Goal: Transaction & Acquisition: Obtain resource

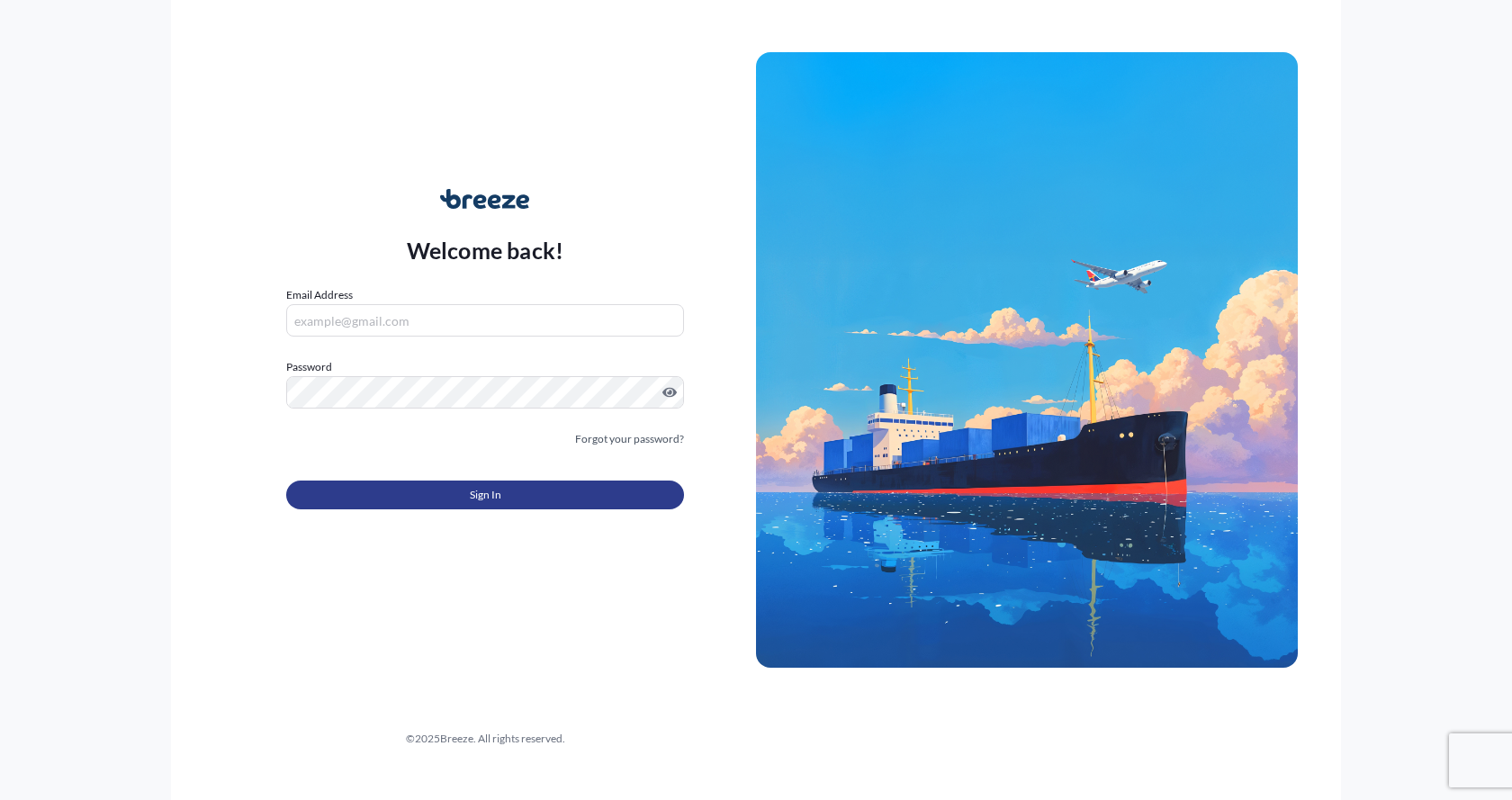
type input "[EMAIL_ADDRESS][DOMAIN_NAME]"
click at [395, 495] on button "Sign In" at bounding box center [485, 494] width 397 height 29
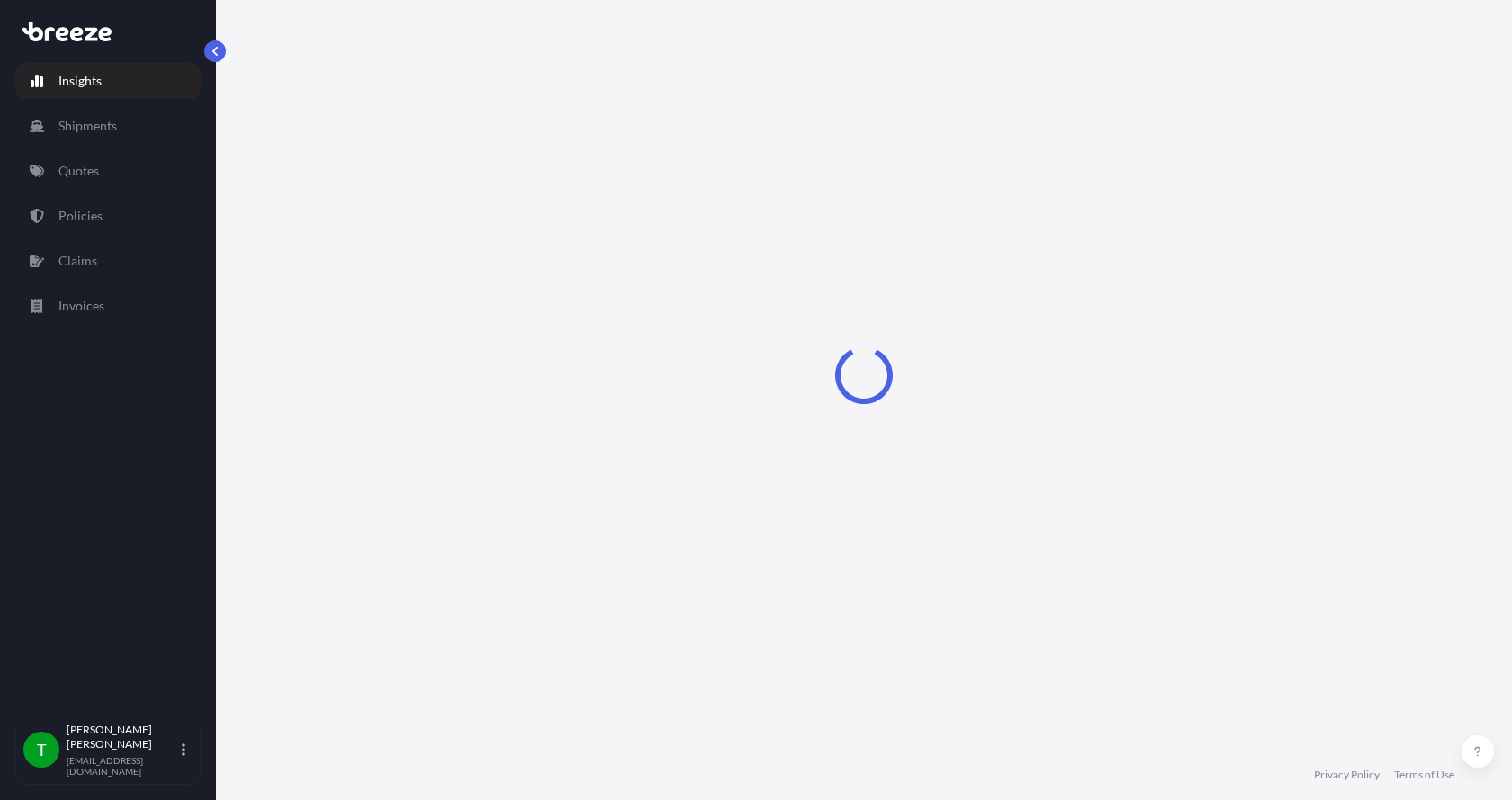
select select "2025"
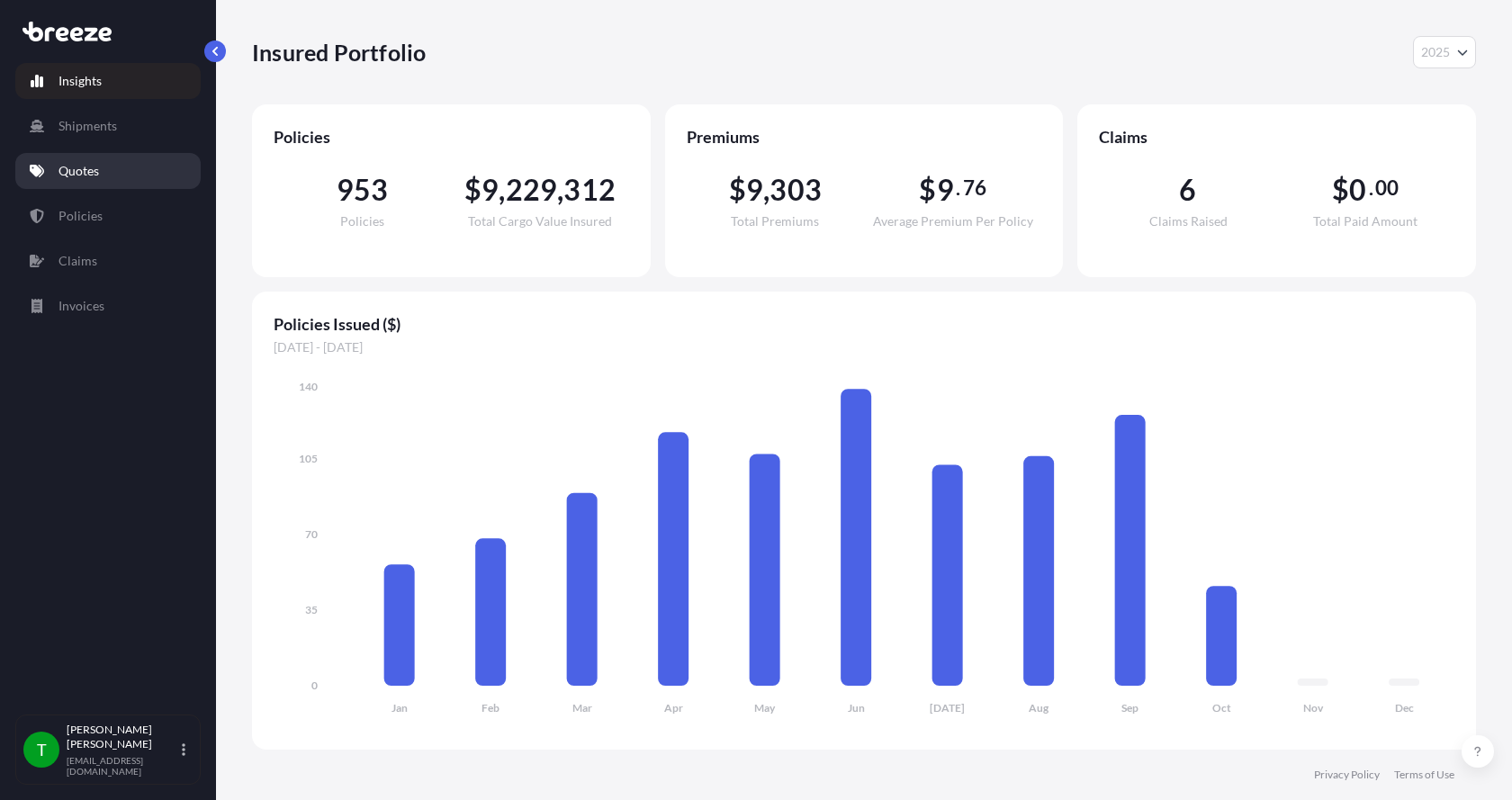
click at [74, 169] on p "Quotes" at bounding box center [79, 170] width 41 height 18
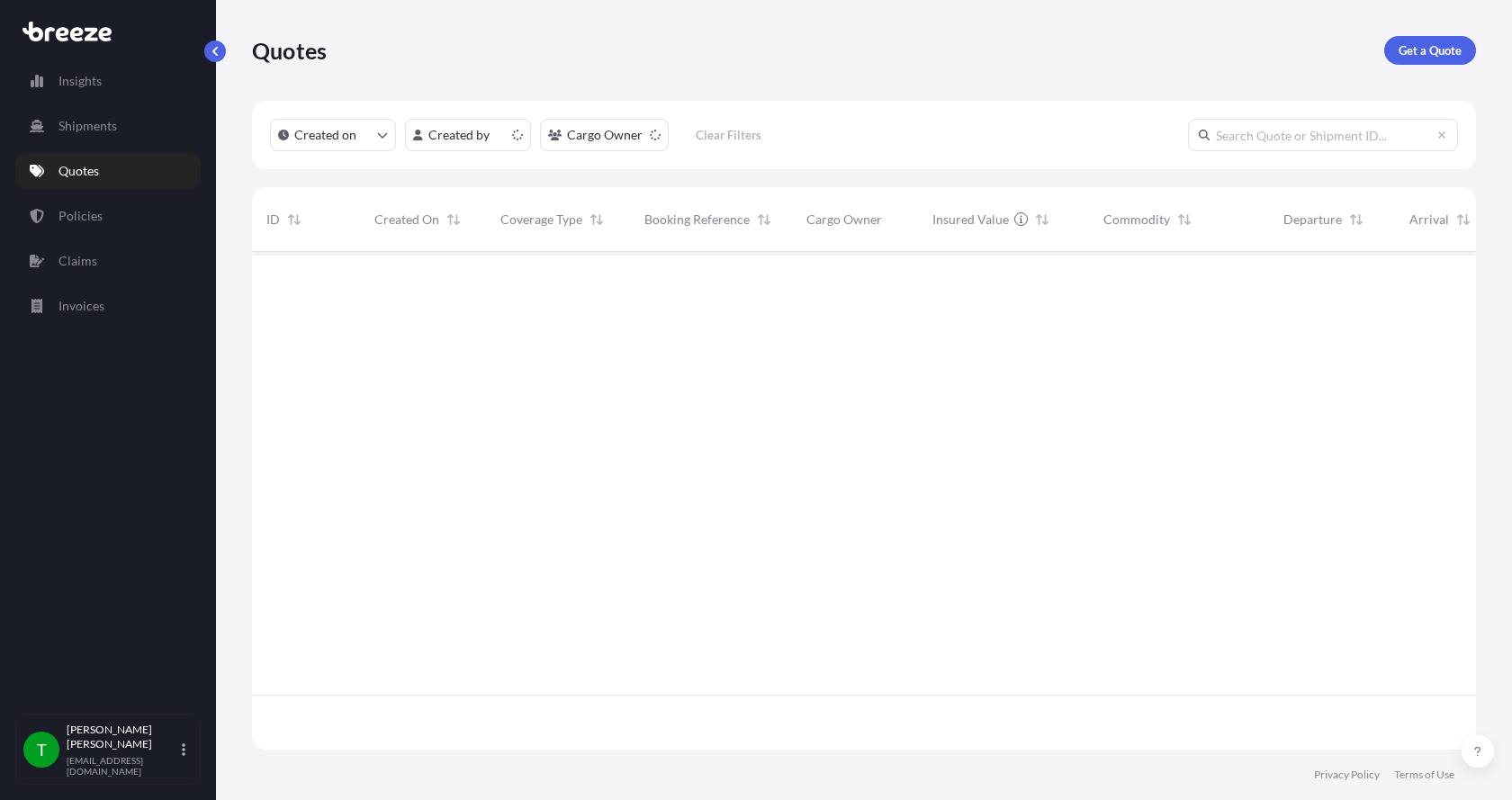
scroll to position [494, 1211]
click at [1443, 47] on p "Get a Quote" at bounding box center [1430, 50] width 63 height 18
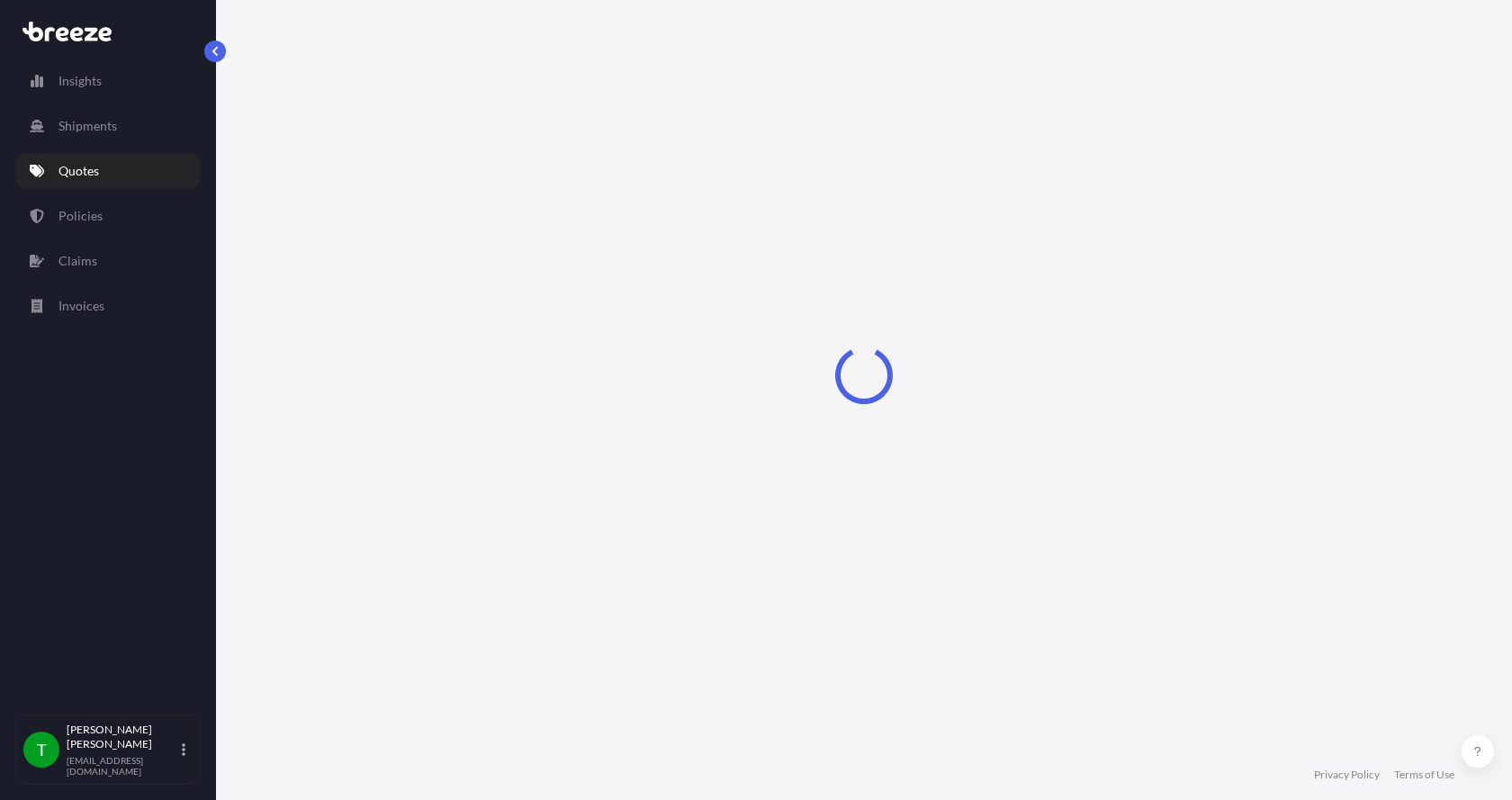
select select "Sea"
select select "1"
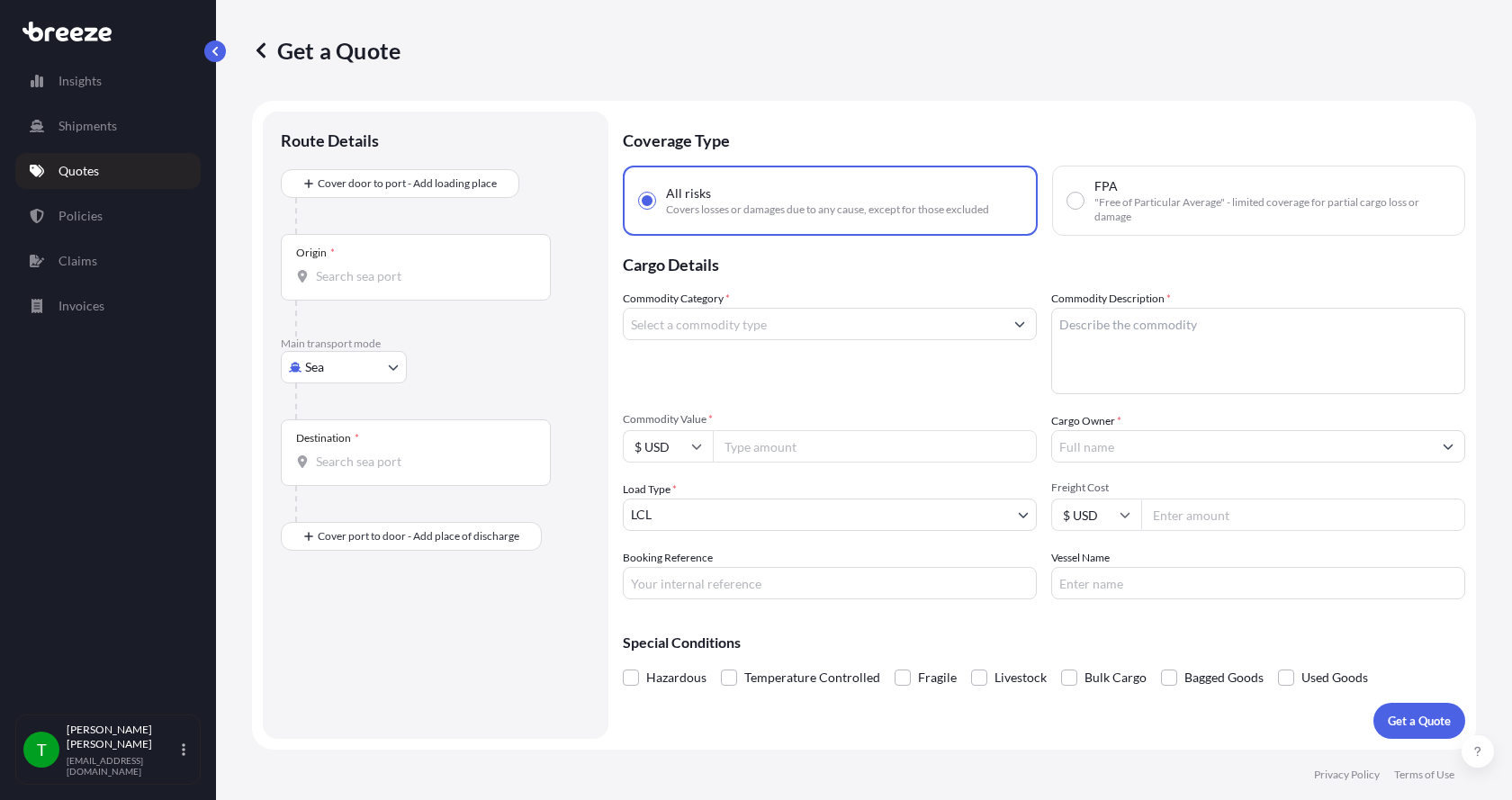
click at [334, 379] on body "Insights Shipments Quotes Policies Claims Invoices T [PERSON_NAME] [EMAIL_ADDRE…" at bounding box center [756, 400] width 1512 height 800
click at [323, 475] on span "Road" at bounding box center [329, 478] width 29 height 18
select select "Road"
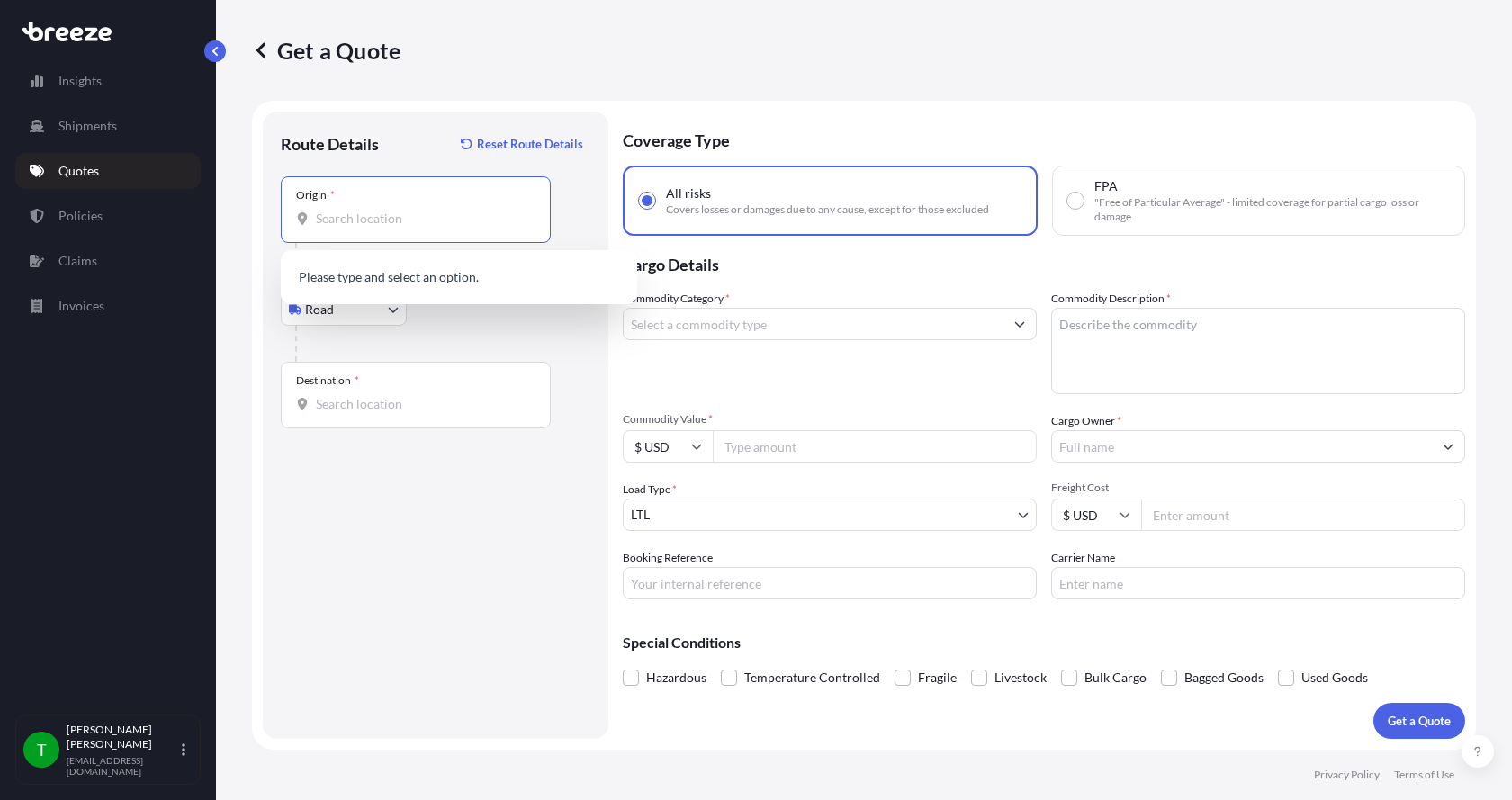
click at [325, 214] on input "Origin *" at bounding box center [422, 218] width 212 height 18
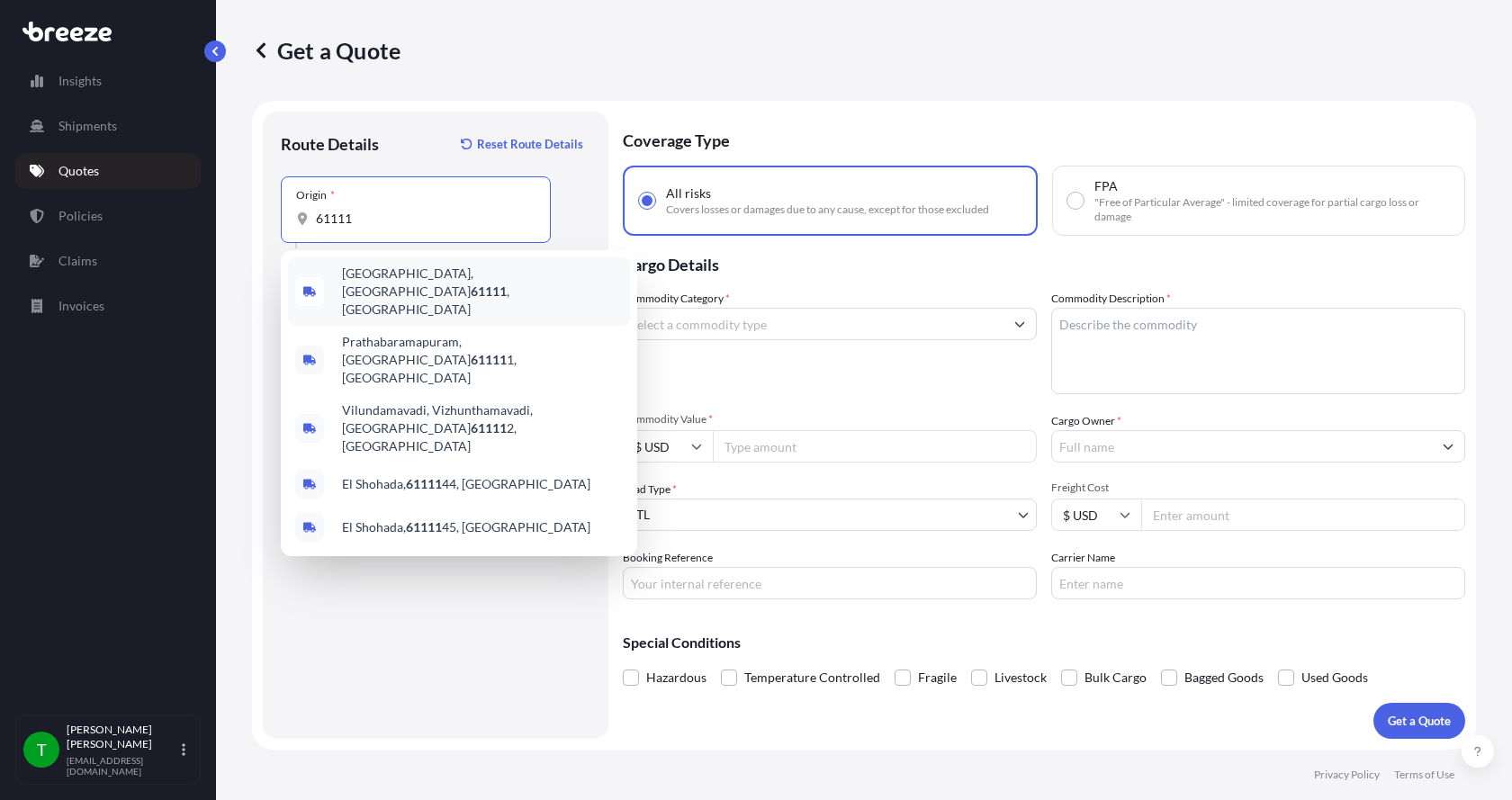
click at [370, 271] on span "[GEOGRAPHIC_DATA] , [GEOGRAPHIC_DATA]" at bounding box center [482, 292] width 281 height 54
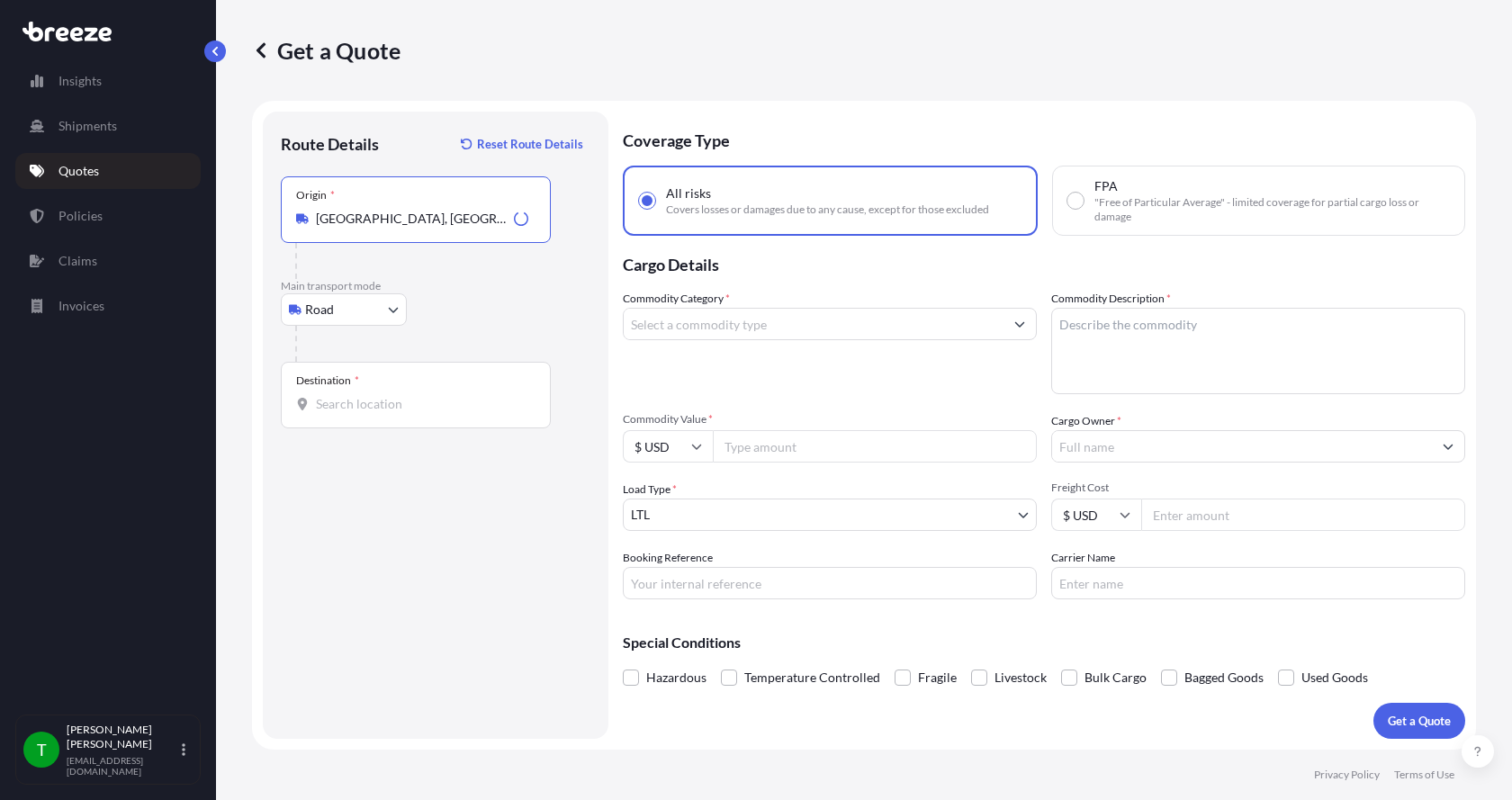
type input "[GEOGRAPHIC_DATA], [GEOGRAPHIC_DATA]"
click at [340, 406] on input "Destination *" at bounding box center [422, 403] width 212 height 18
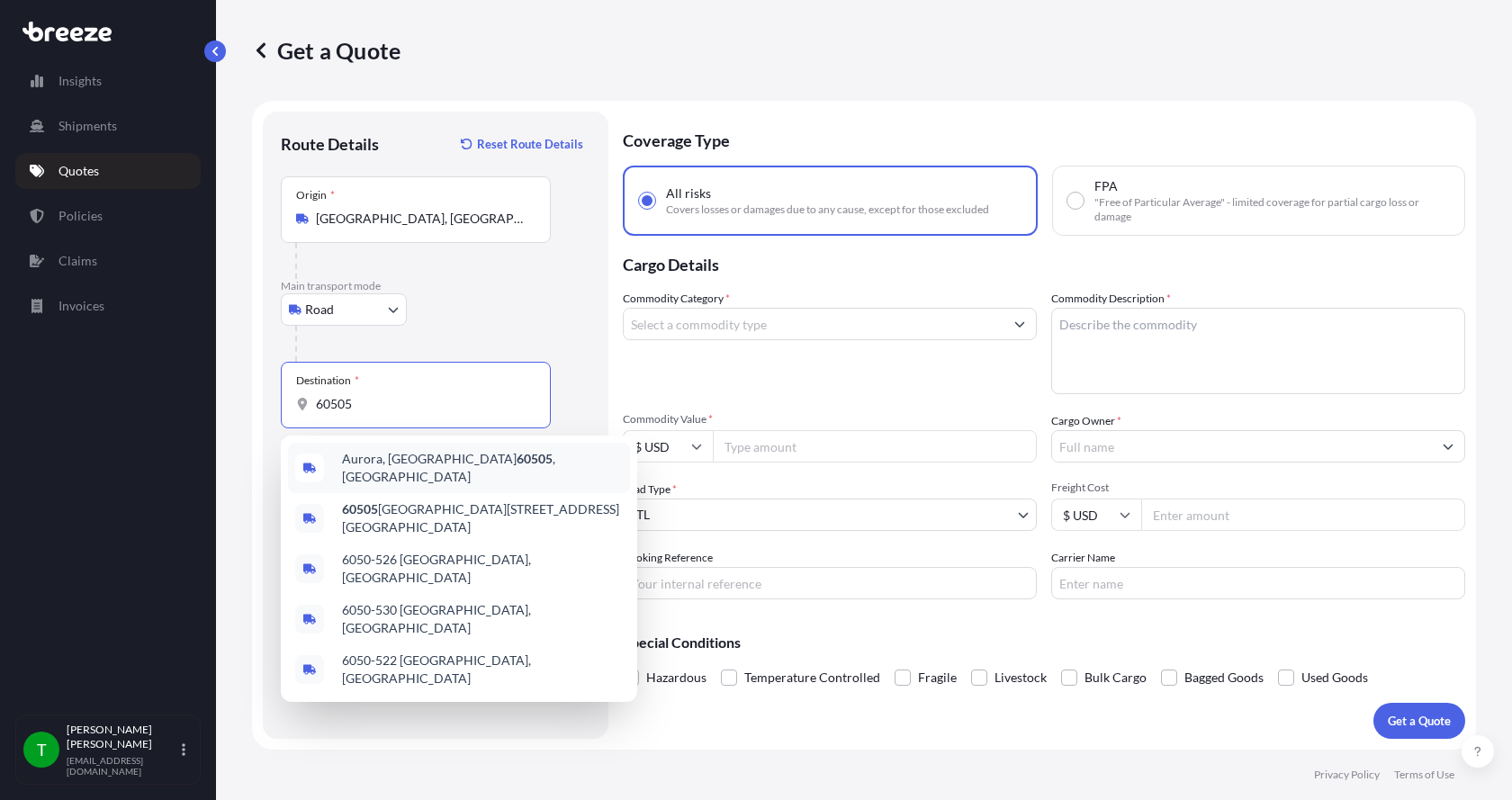
click at [350, 464] on span "[GEOGRAPHIC_DATA] , [GEOGRAPHIC_DATA]" at bounding box center [482, 468] width 281 height 36
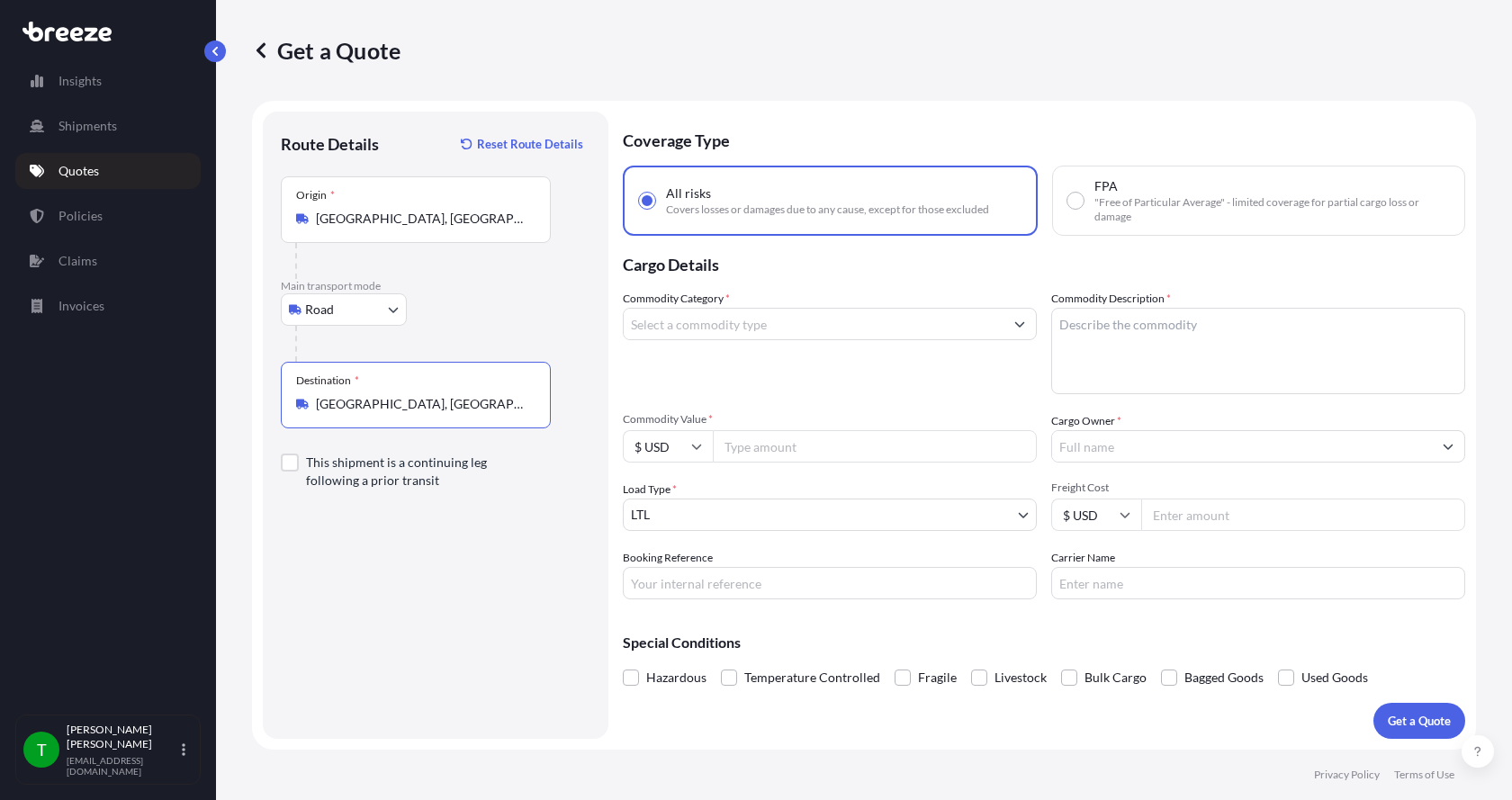
type input "[GEOGRAPHIC_DATA], [GEOGRAPHIC_DATA]"
click at [726, 326] on input "Commodity Category *" at bounding box center [813, 323] width 380 height 32
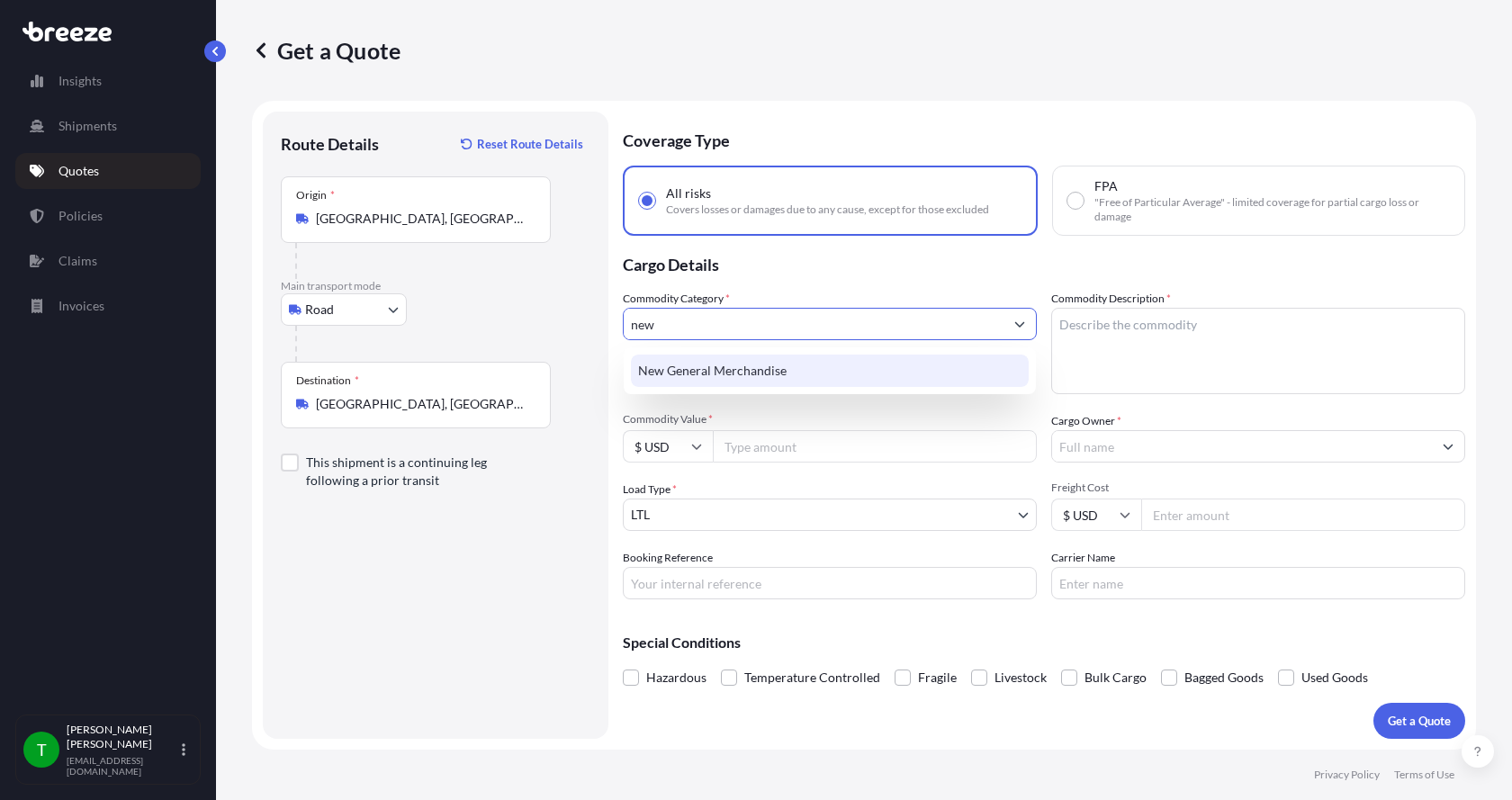
click at [721, 372] on div "New General Merchandise" at bounding box center [829, 370] width 397 height 32
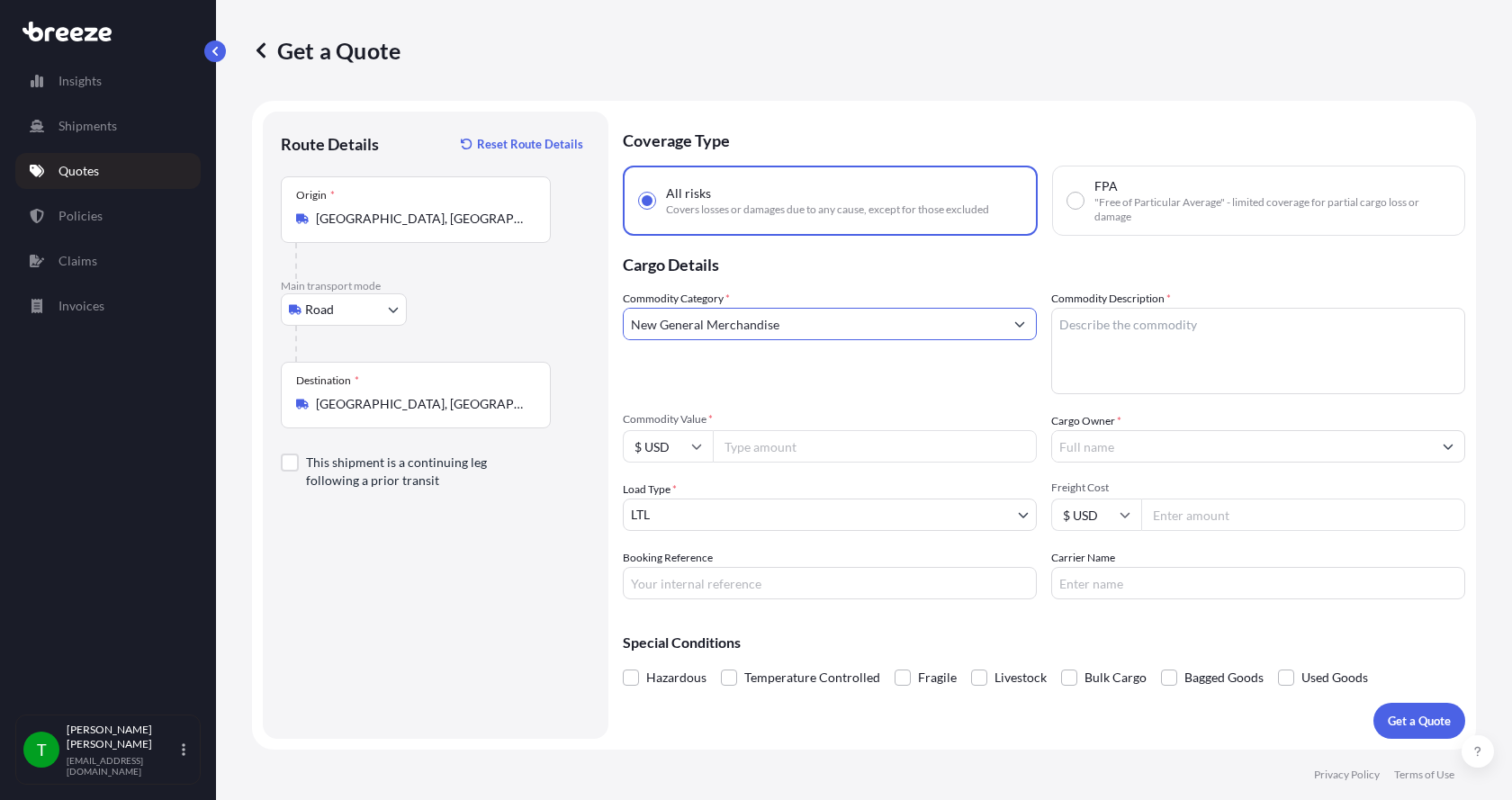
type input "New General Merchandise"
click at [1146, 315] on textarea "Commodity Description *" at bounding box center [1258, 350] width 414 height 86
type textarea "Membrane Componets"
click at [843, 429] on div "Commodity Value * $ USD" at bounding box center [829, 437] width 414 height 50
click at [818, 452] on input "Commodity Value *" at bounding box center [875, 445] width 324 height 32
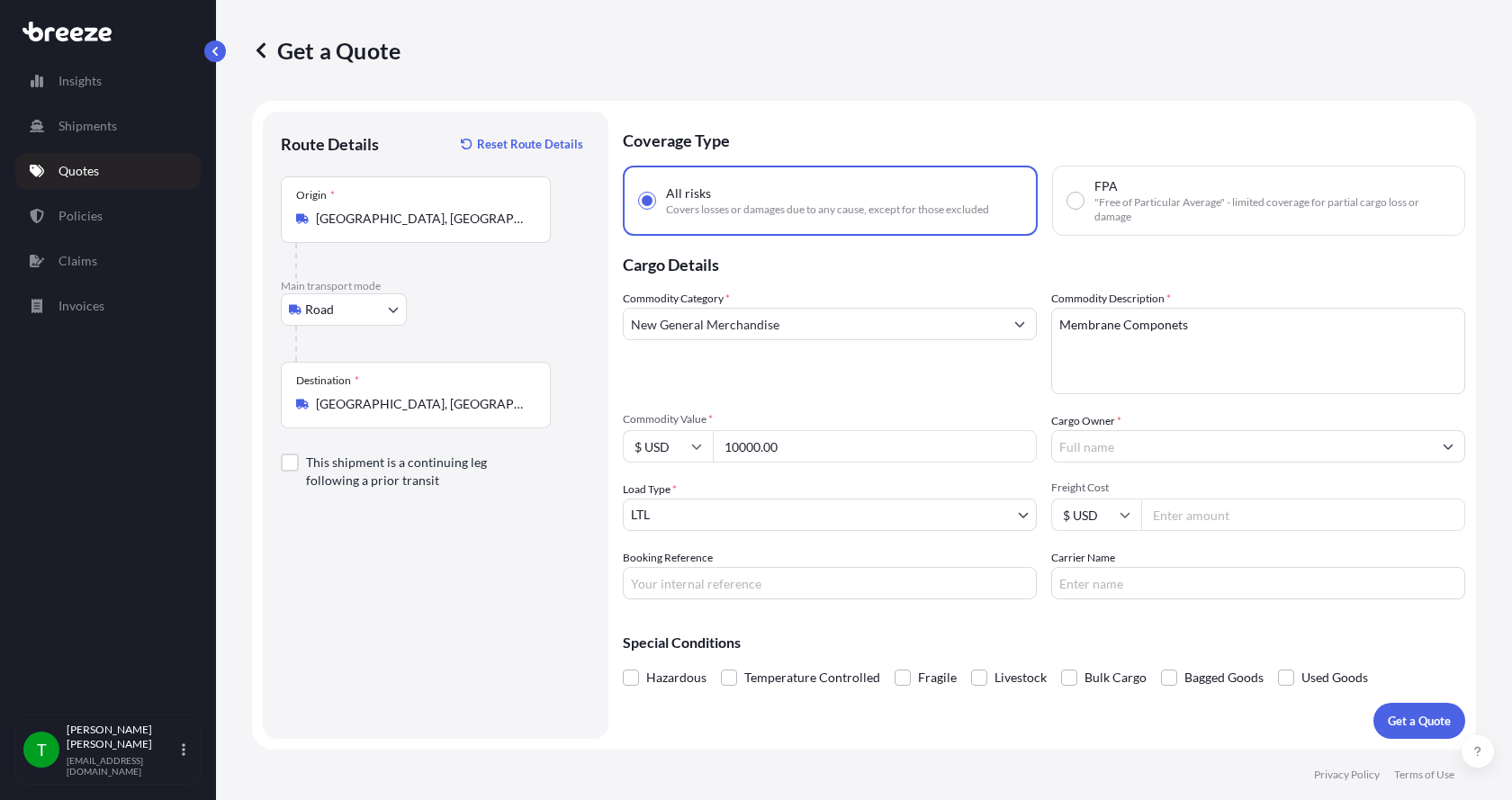
type input "10000.00"
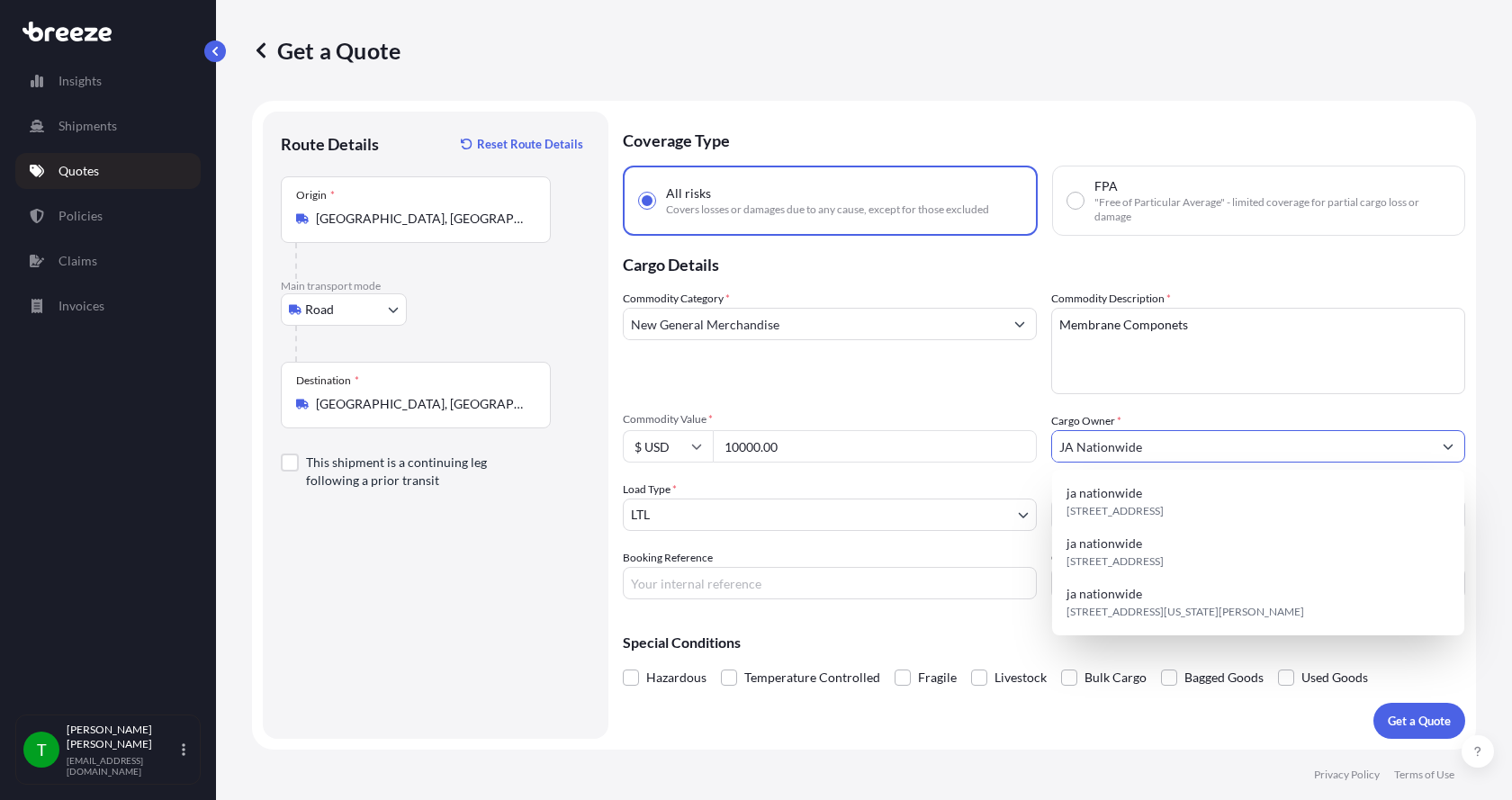
type input "JA Nationwide"
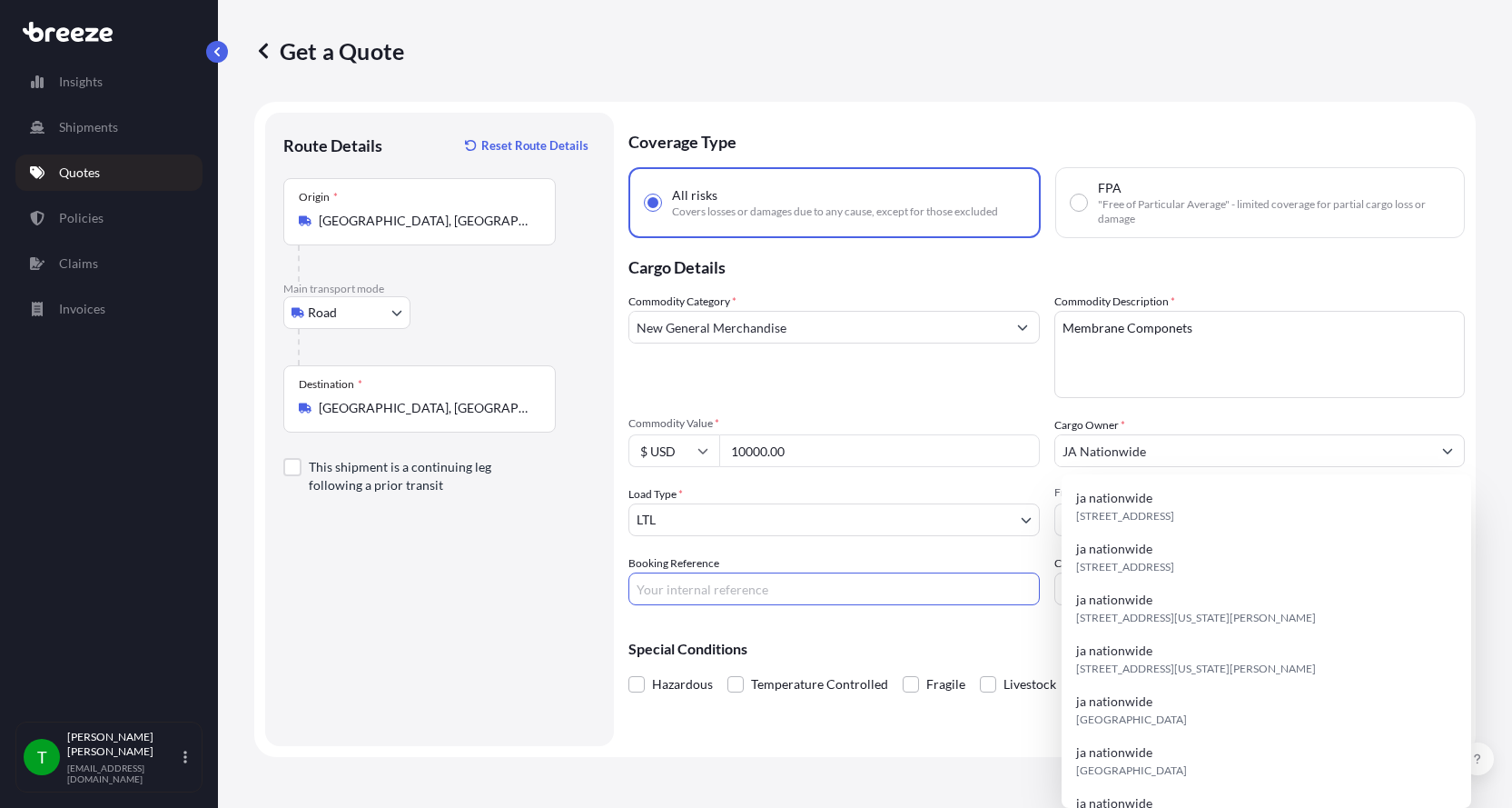
click at [753, 589] on input "Booking Reference" at bounding box center [834, 588] width 411 height 33
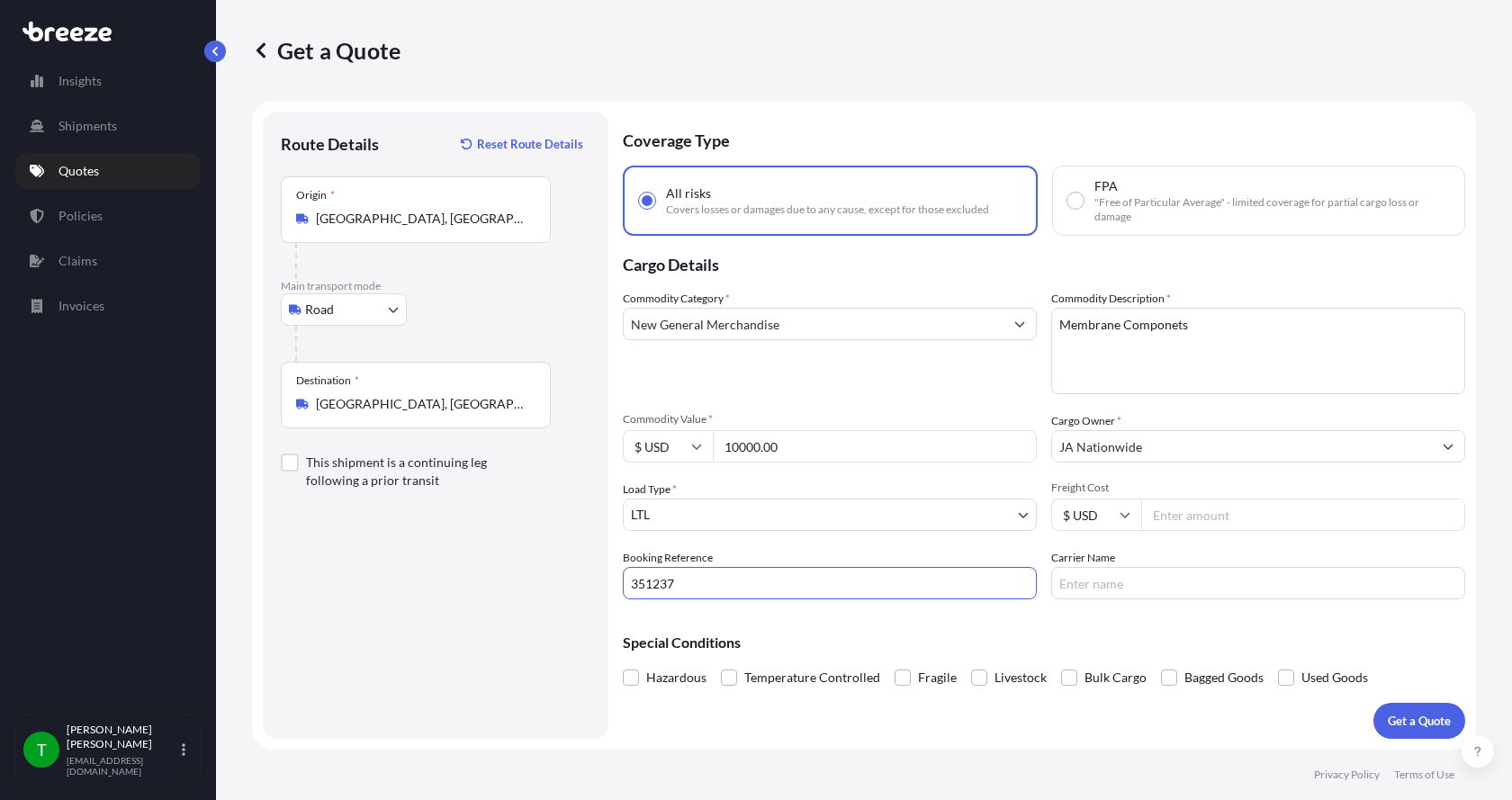
type input "351237"
click at [1342, 511] on input "Freight Cost" at bounding box center [1304, 514] width 324 height 32
type input "190.00"
click at [1140, 580] on input "Carrier Name" at bounding box center [1258, 582] width 414 height 32
type input "Double D"
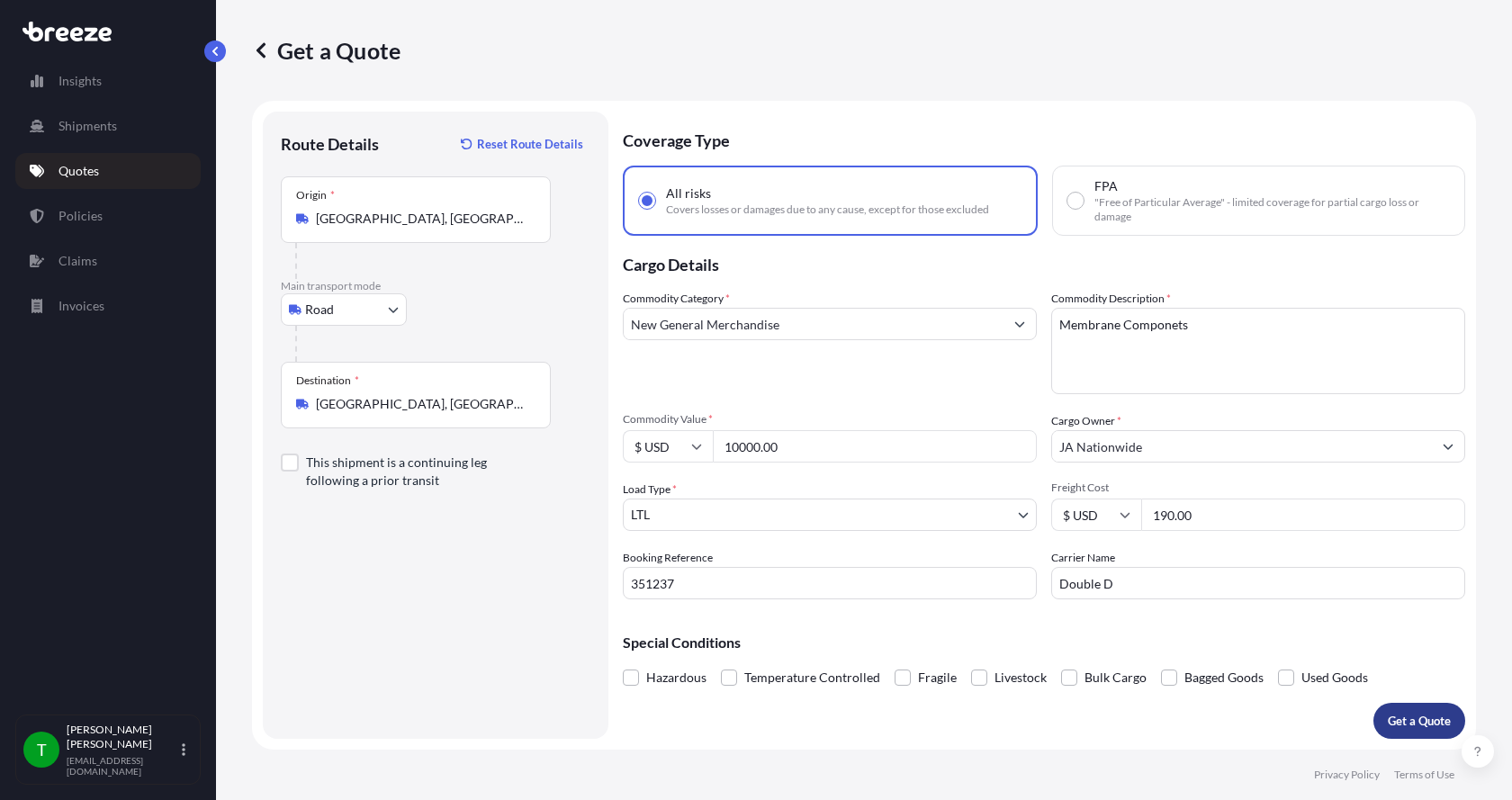
click at [1399, 707] on button "Get a Quote" at bounding box center [1418, 720] width 92 height 36
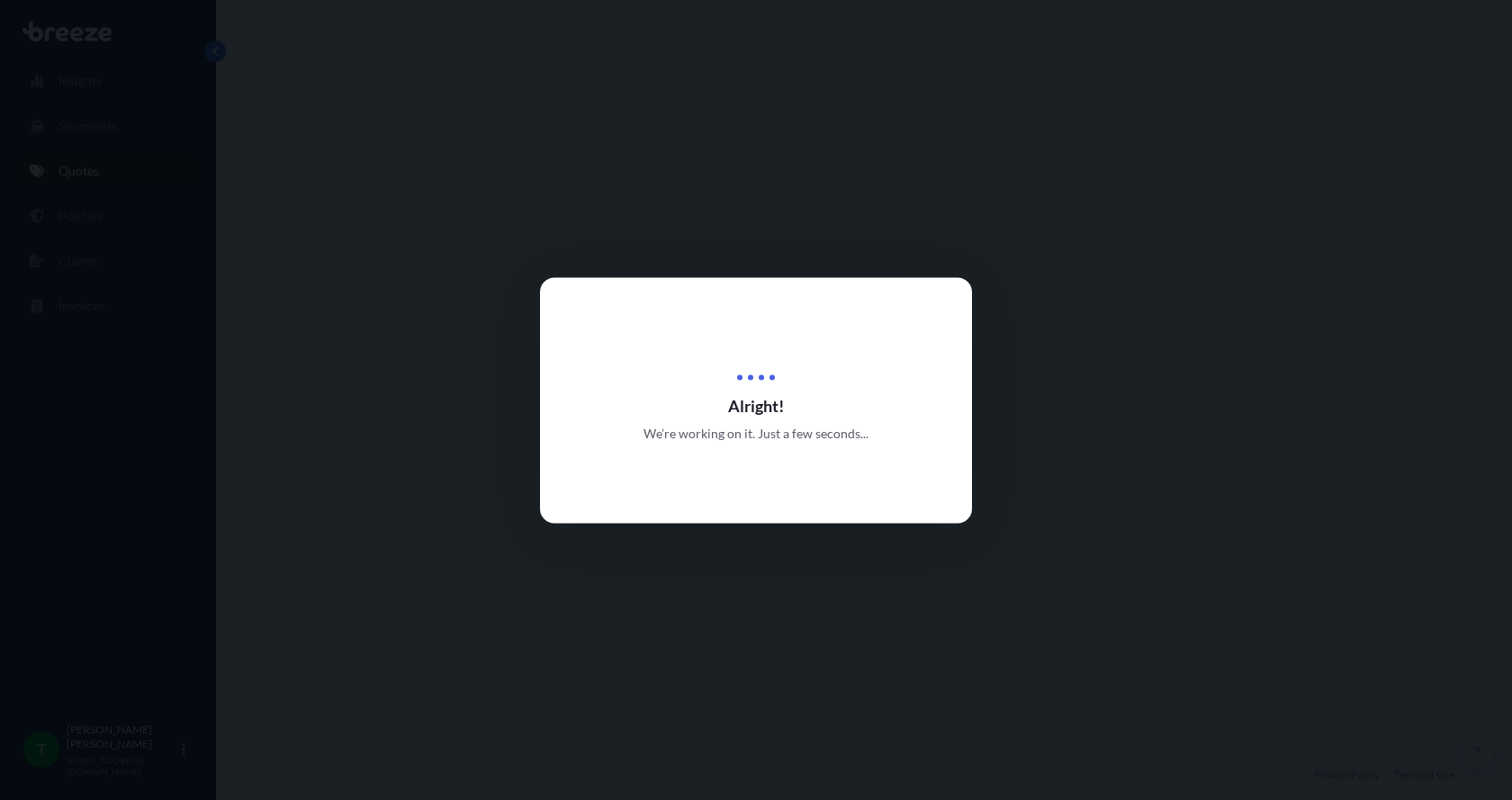
select select "Road"
select select "1"
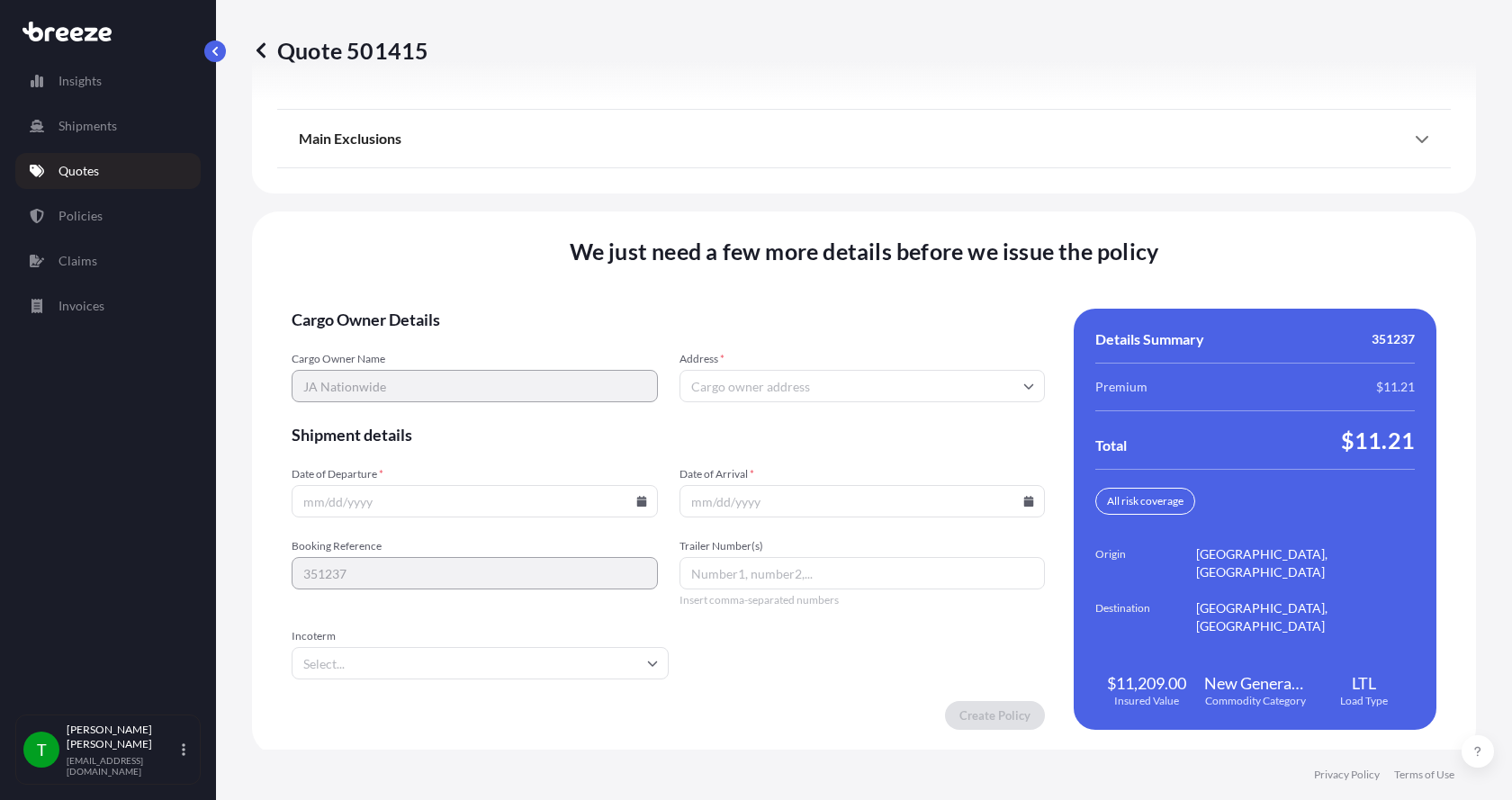
scroll to position [2367, 0]
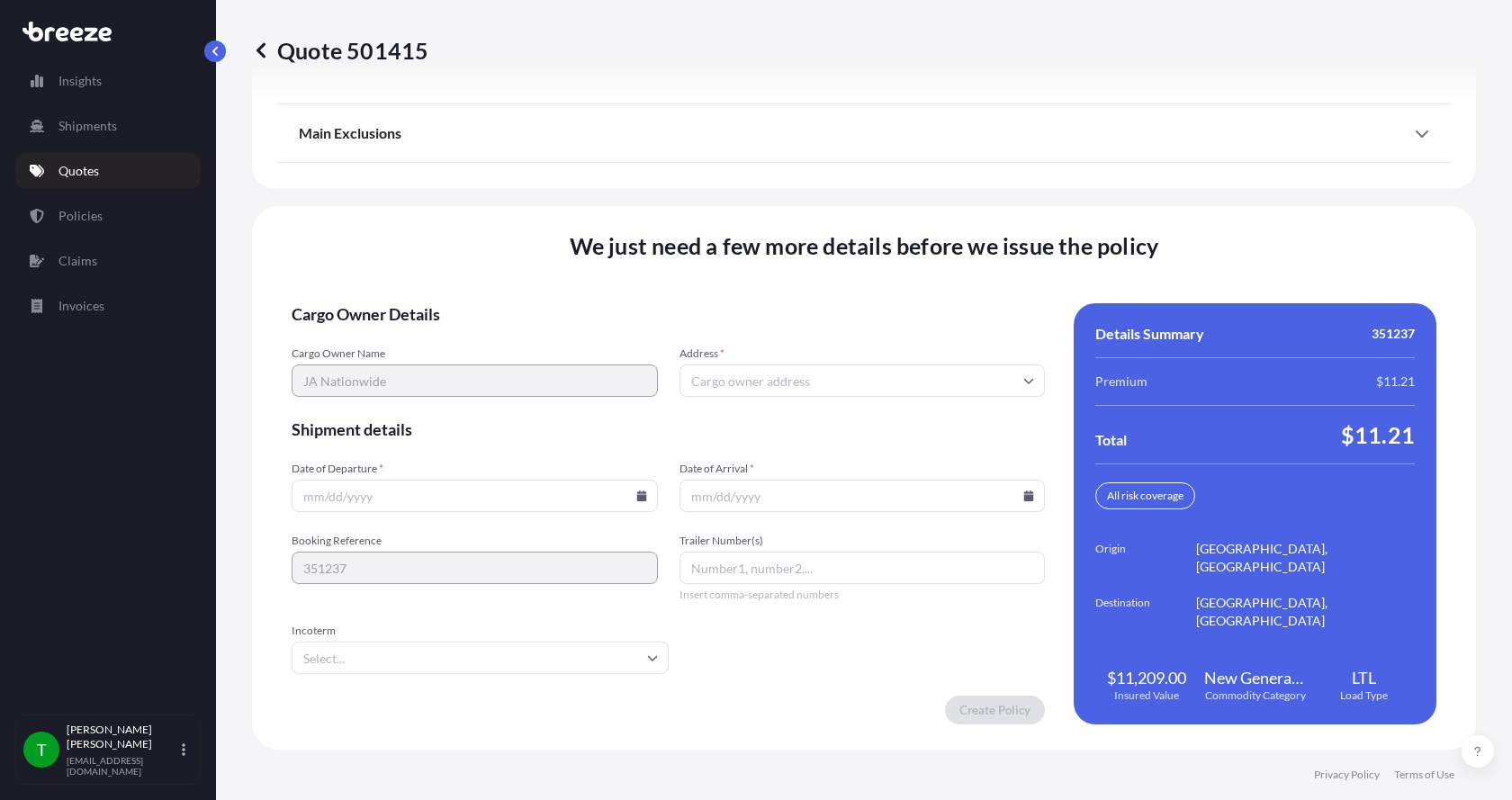
click at [761, 381] on input "Address *" at bounding box center [862, 380] width 366 height 32
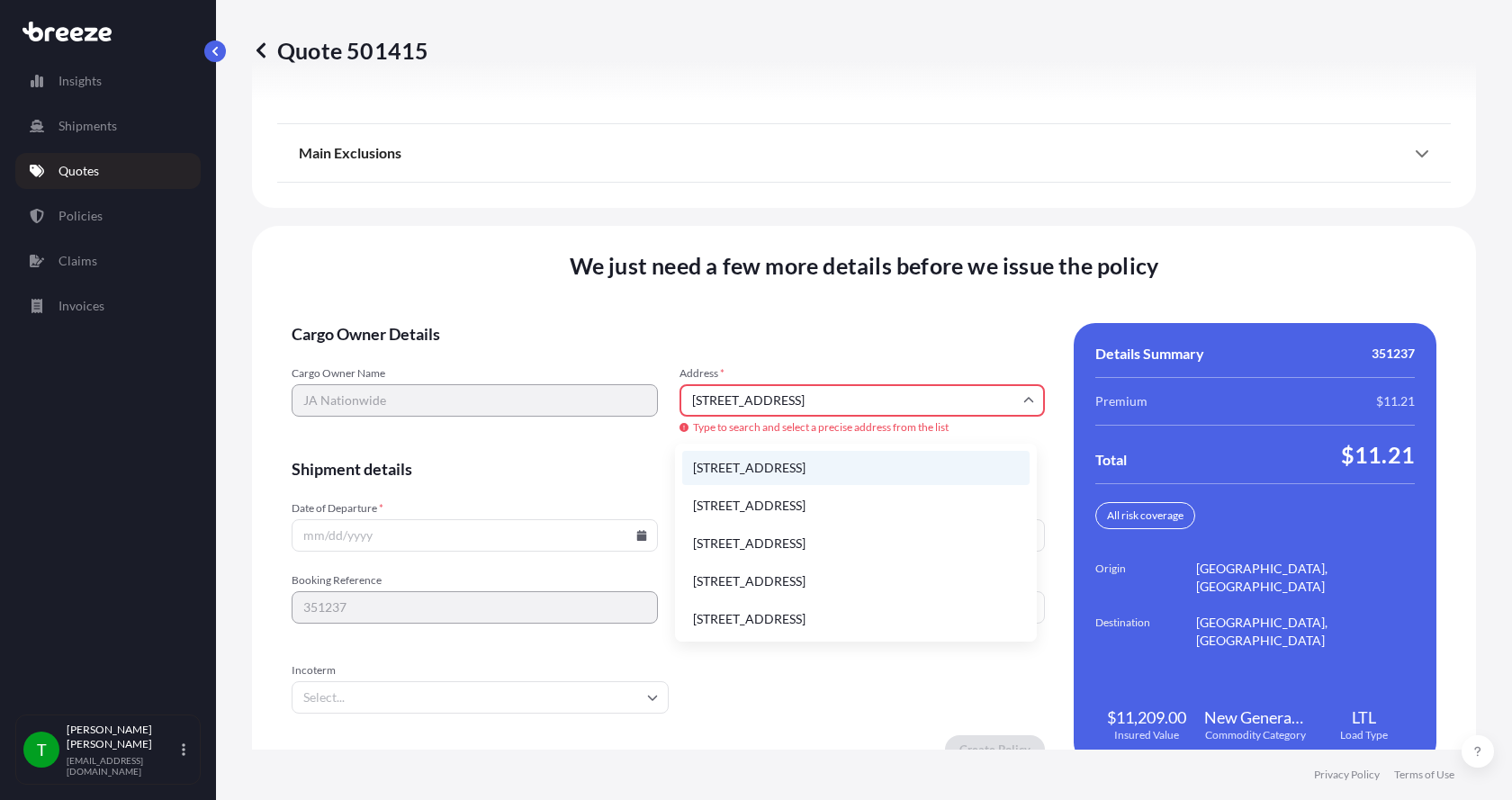
click at [762, 464] on li "[STREET_ADDRESS]" at bounding box center [855, 468] width 347 height 34
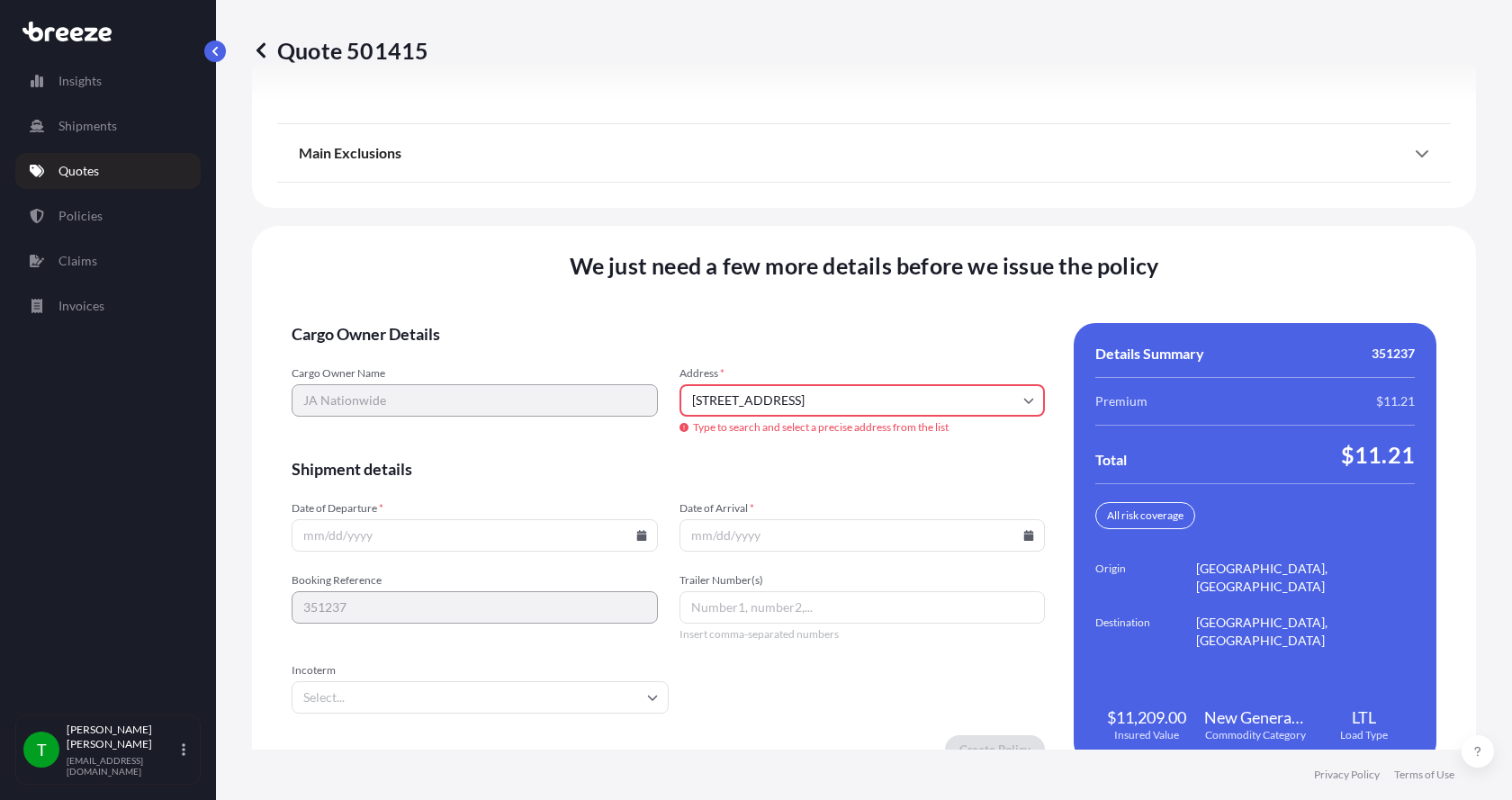
type input "[STREET_ADDRESS]"
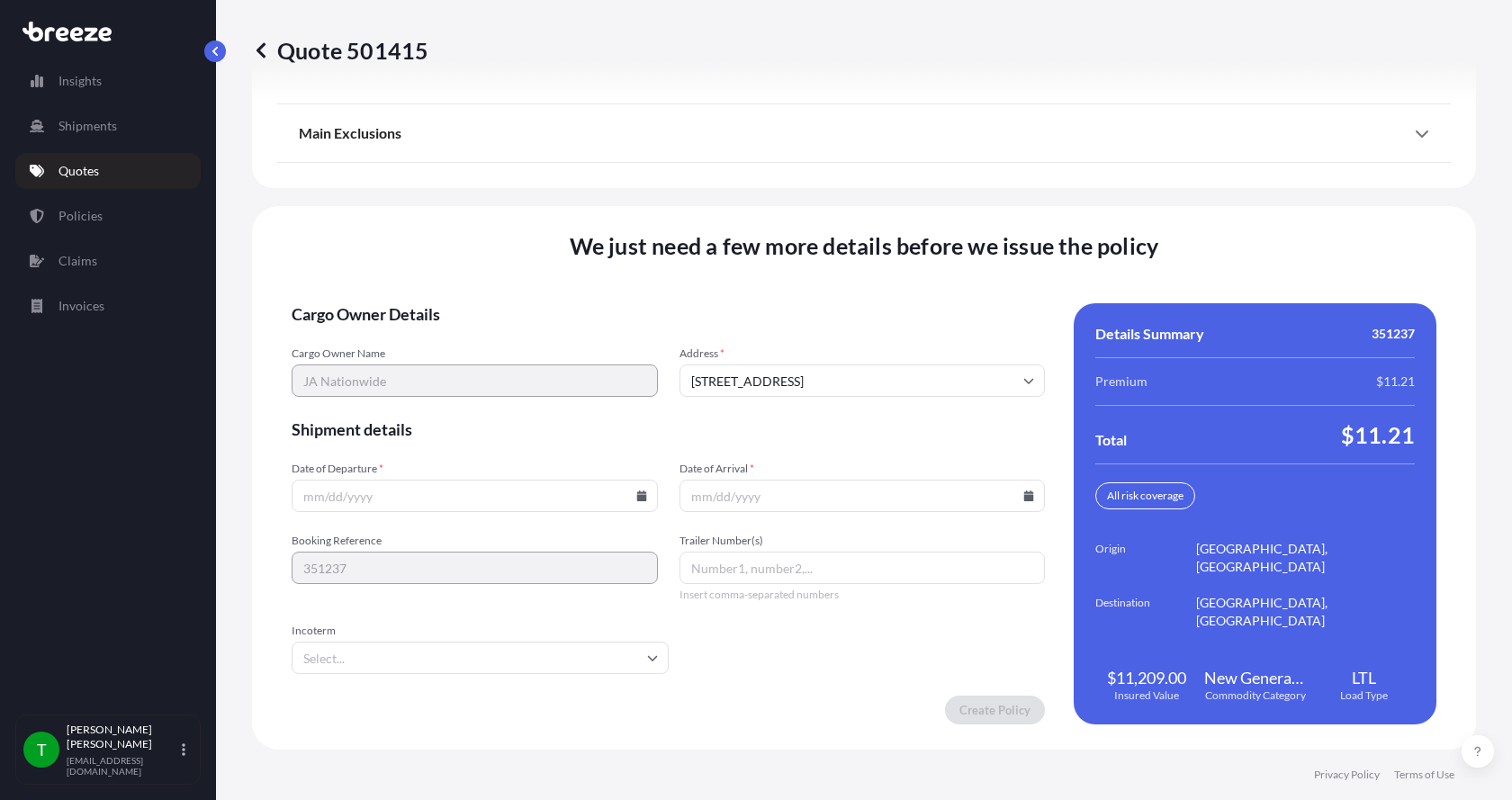
click at [638, 500] on icon at bounding box center [641, 495] width 10 height 11
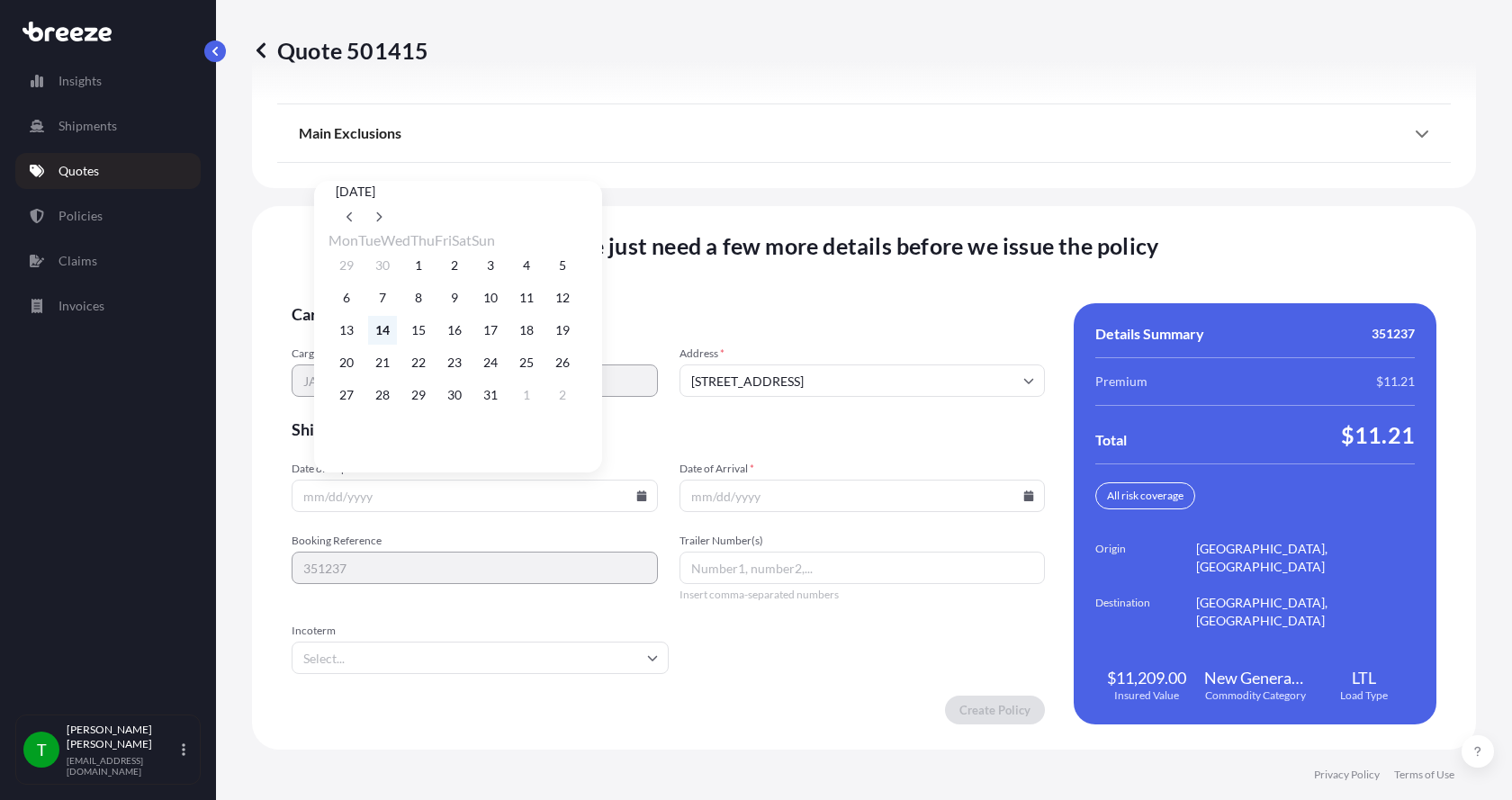
click at [388, 331] on button "14" at bounding box center [382, 330] width 29 height 29
type input "[DATE]"
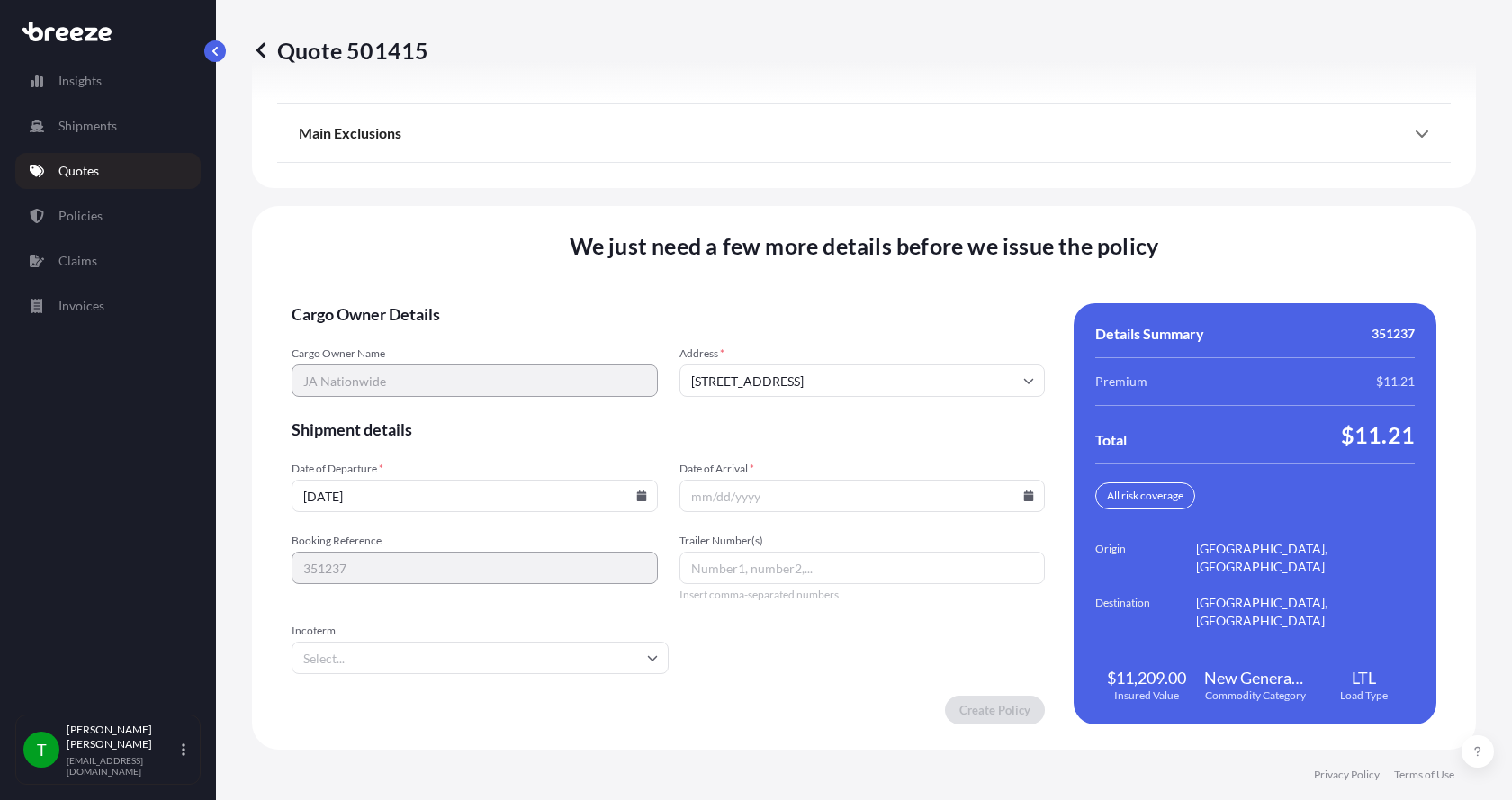
click at [391, 331] on button "14" at bounding box center [401, 328] width 21 height 16
click at [1024, 498] on icon at bounding box center [1028, 495] width 10 height 11
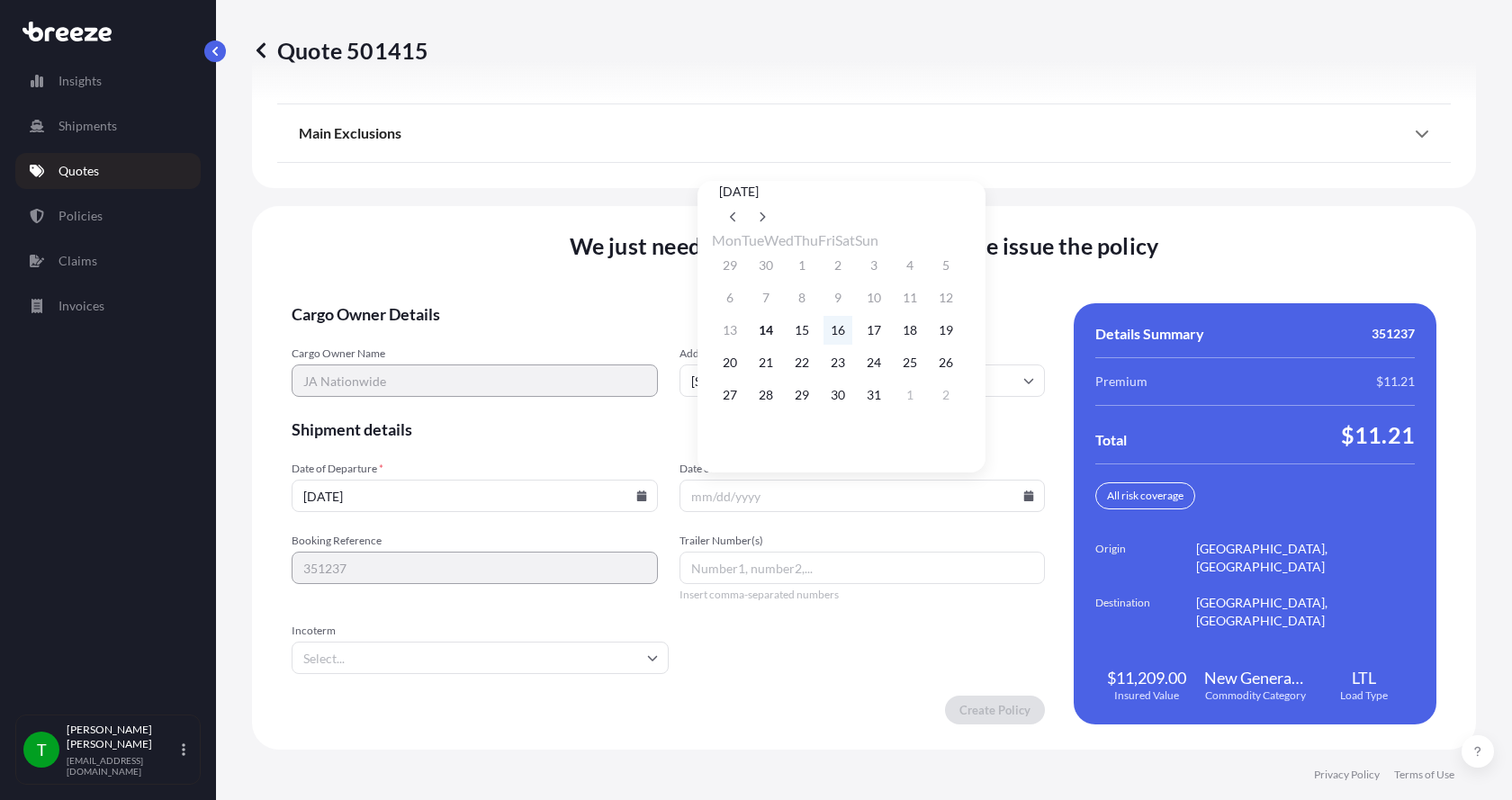
click at [852, 334] on button "16" at bounding box center [838, 330] width 29 height 29
type input "[DATE]"
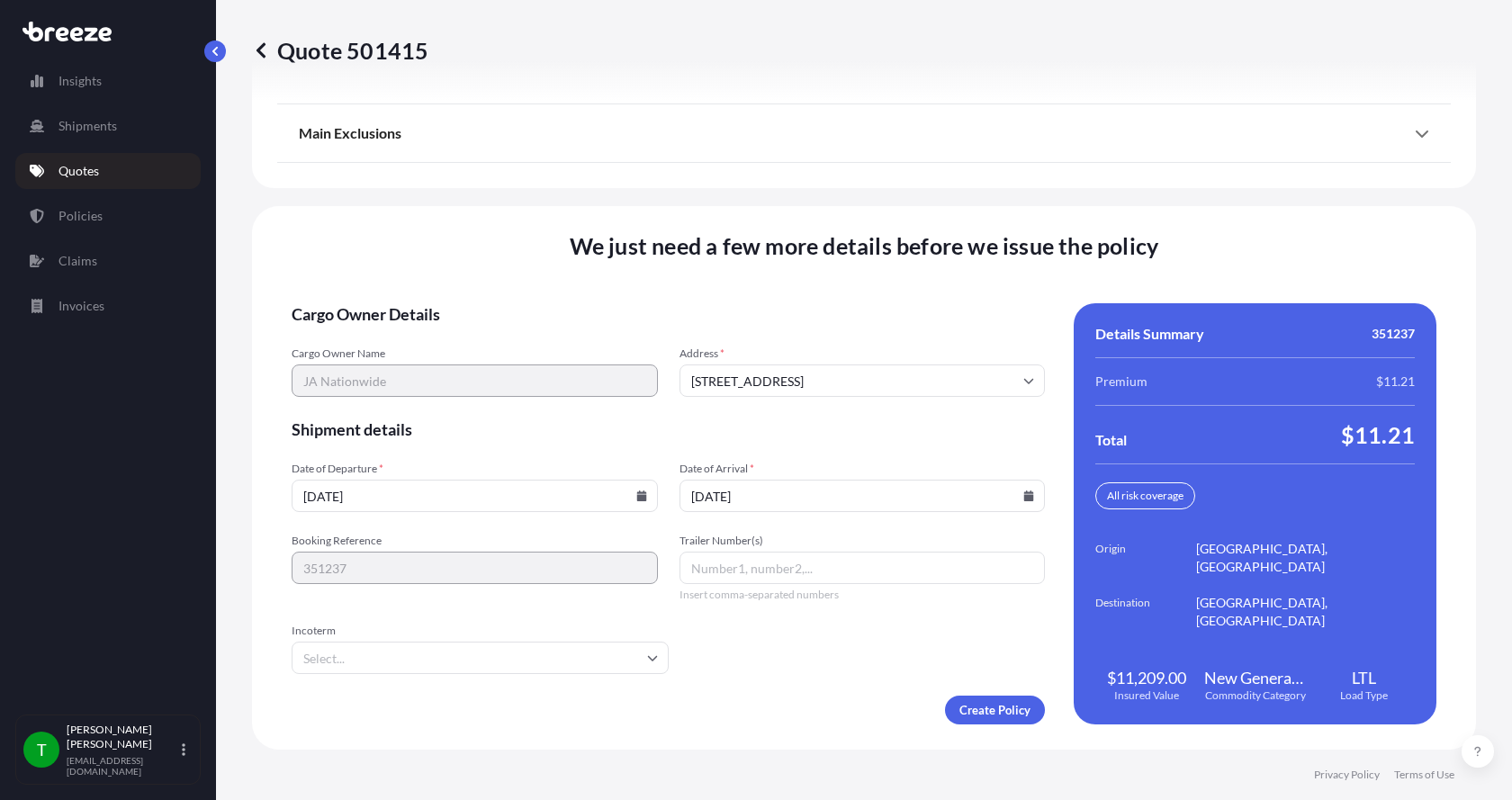
click at [850, 334] on button "16" at bounding box center [838, 328] width 21 height 16
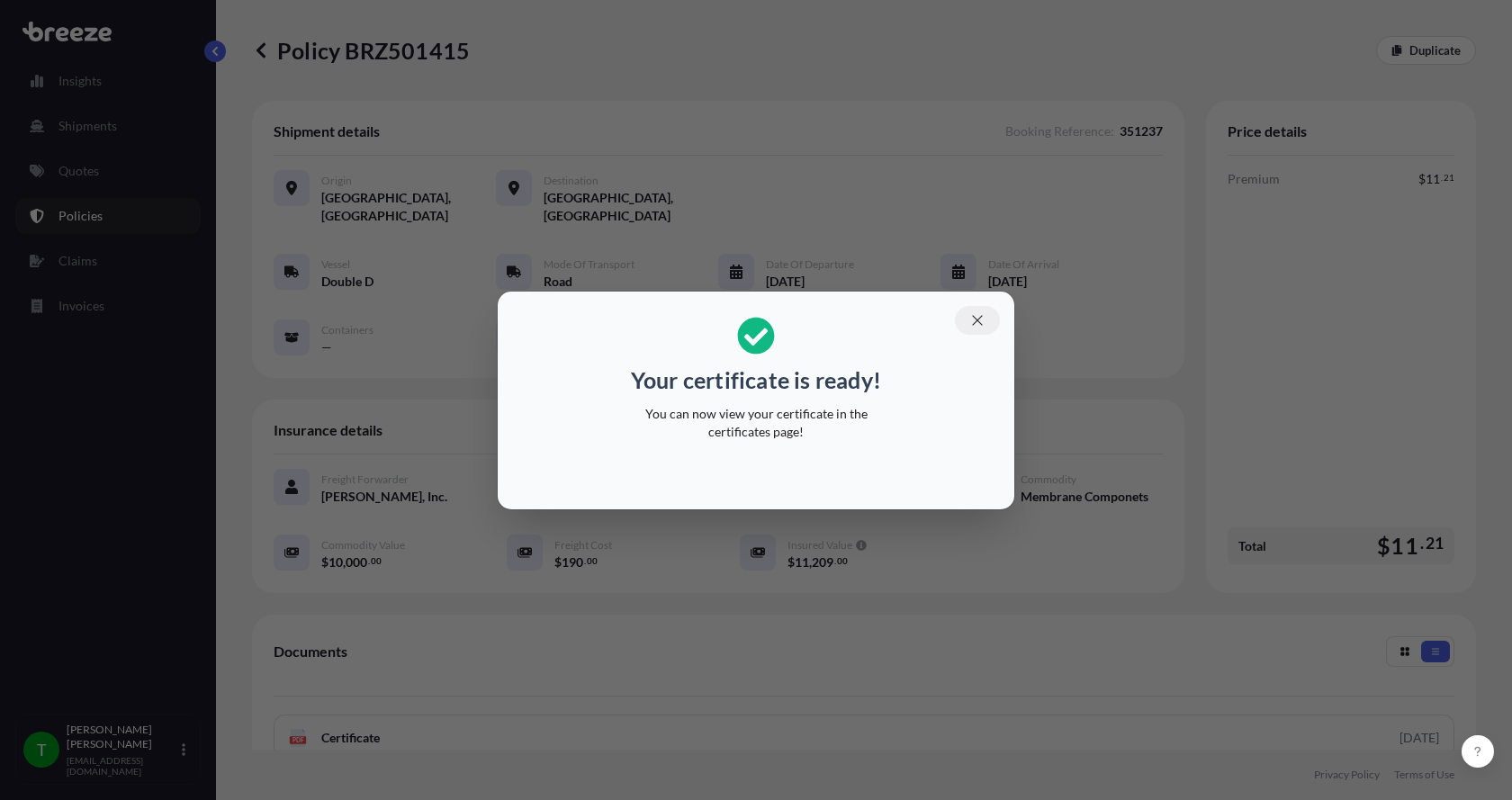
click at [981, 313] on icon "button" at bounding box center [976, 319] width 16 height 16
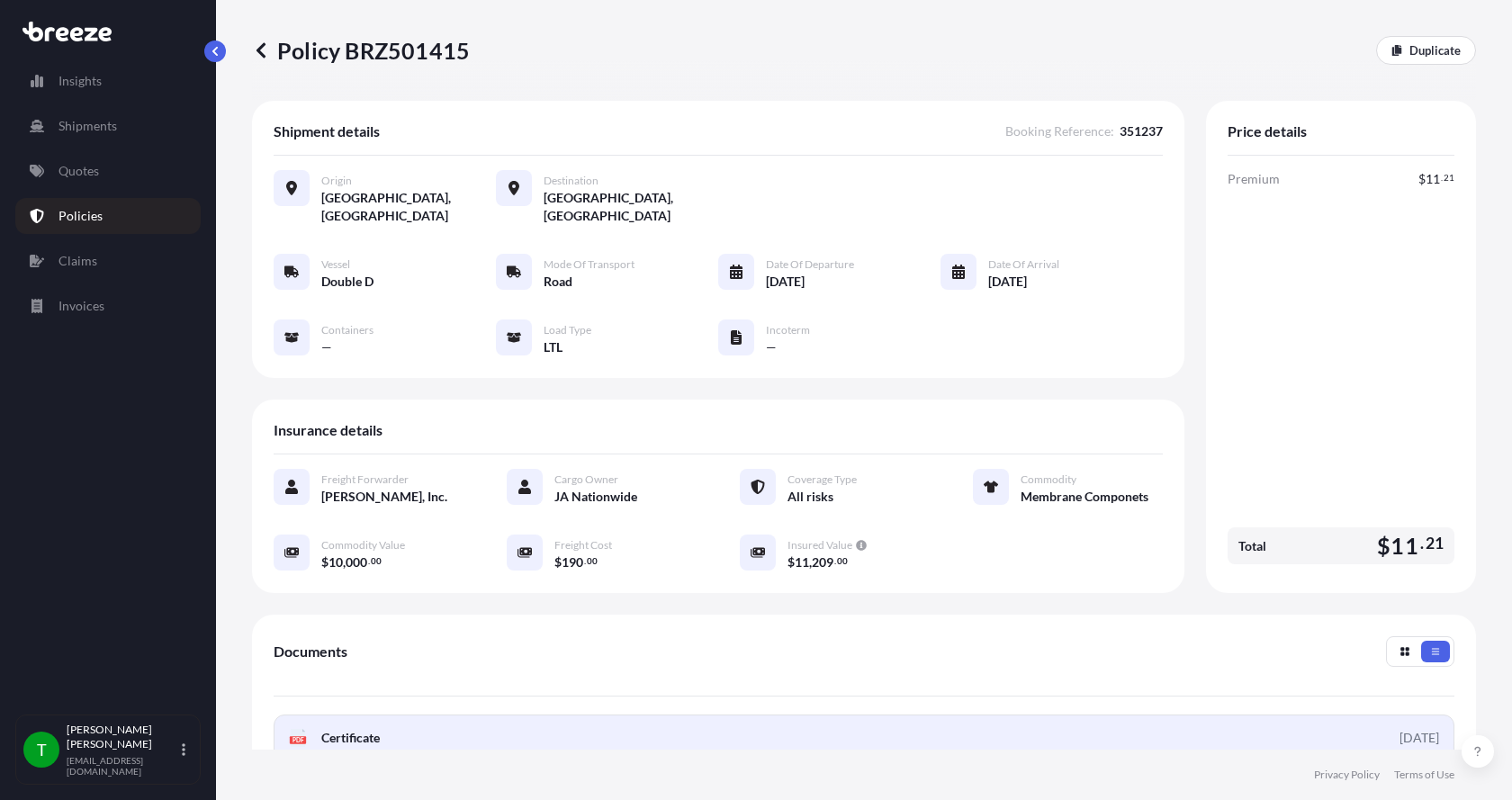
scroll to position [180, 0]
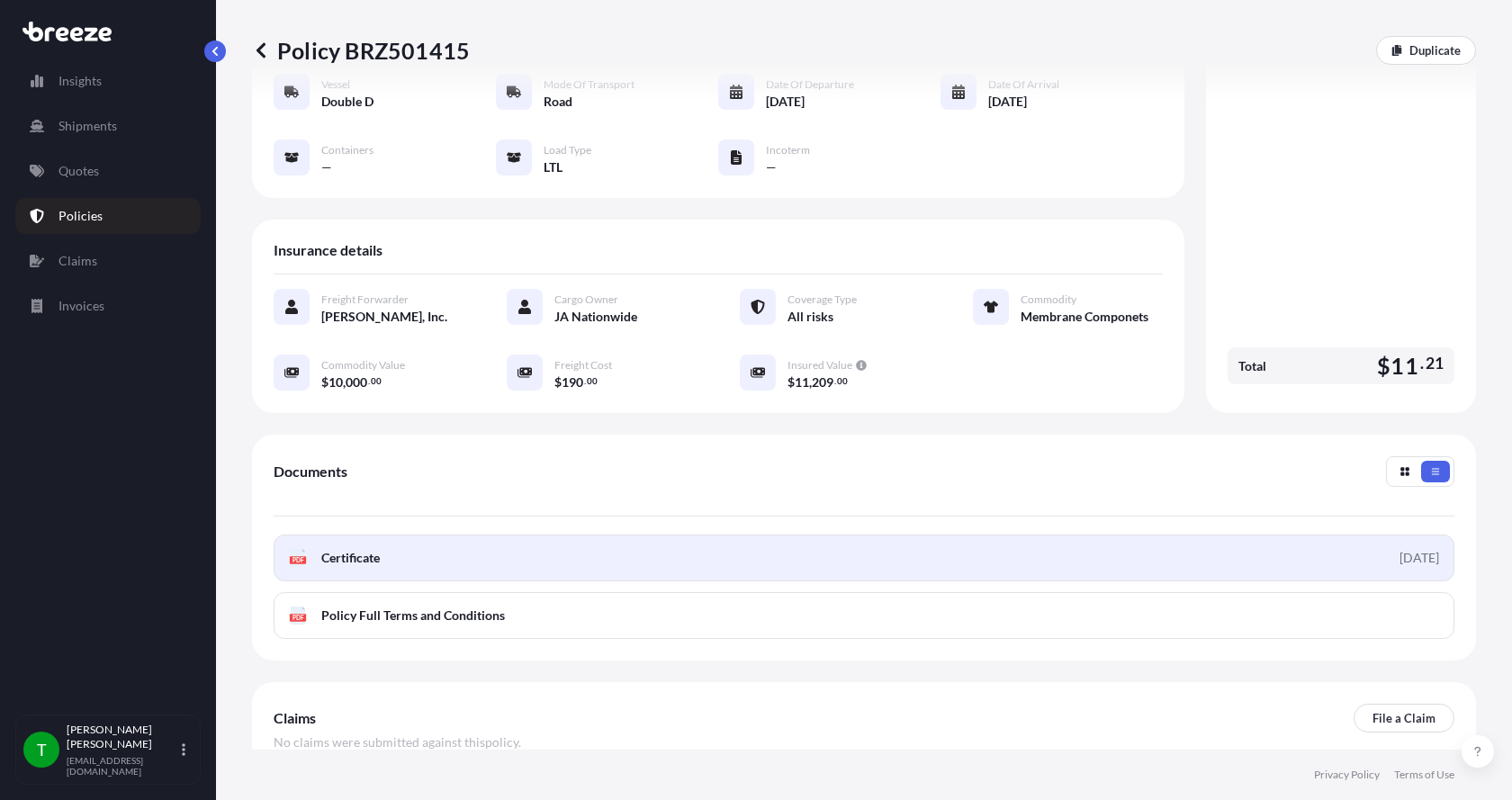
click at [299, 556] on text "PDF" at bounding box center [298, 559] width 12 height 6
